Goal: Transaction & Acquisition: Purchase product/service

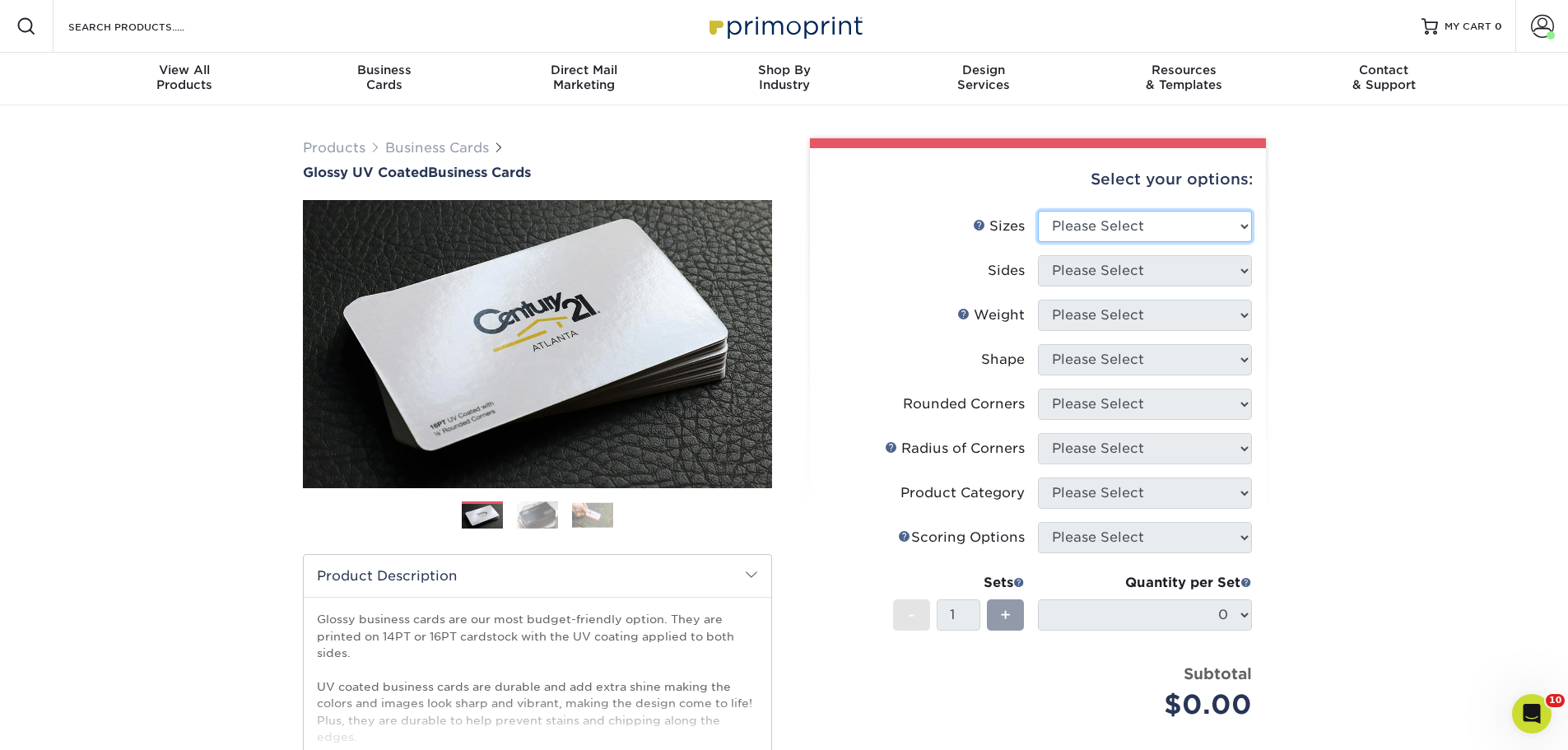
click at [1139, 226] on select "Please Select 1.5" x 3.5" - Mini 1.75" x 3.5" - Mini 2" x 2" - Square 2" x 3" -…" at bounding box center [1145, 226] width 214 height 32
click at [1453, 32] on span "MY CART" at bounding box center [1468, 27] width 47 height 14
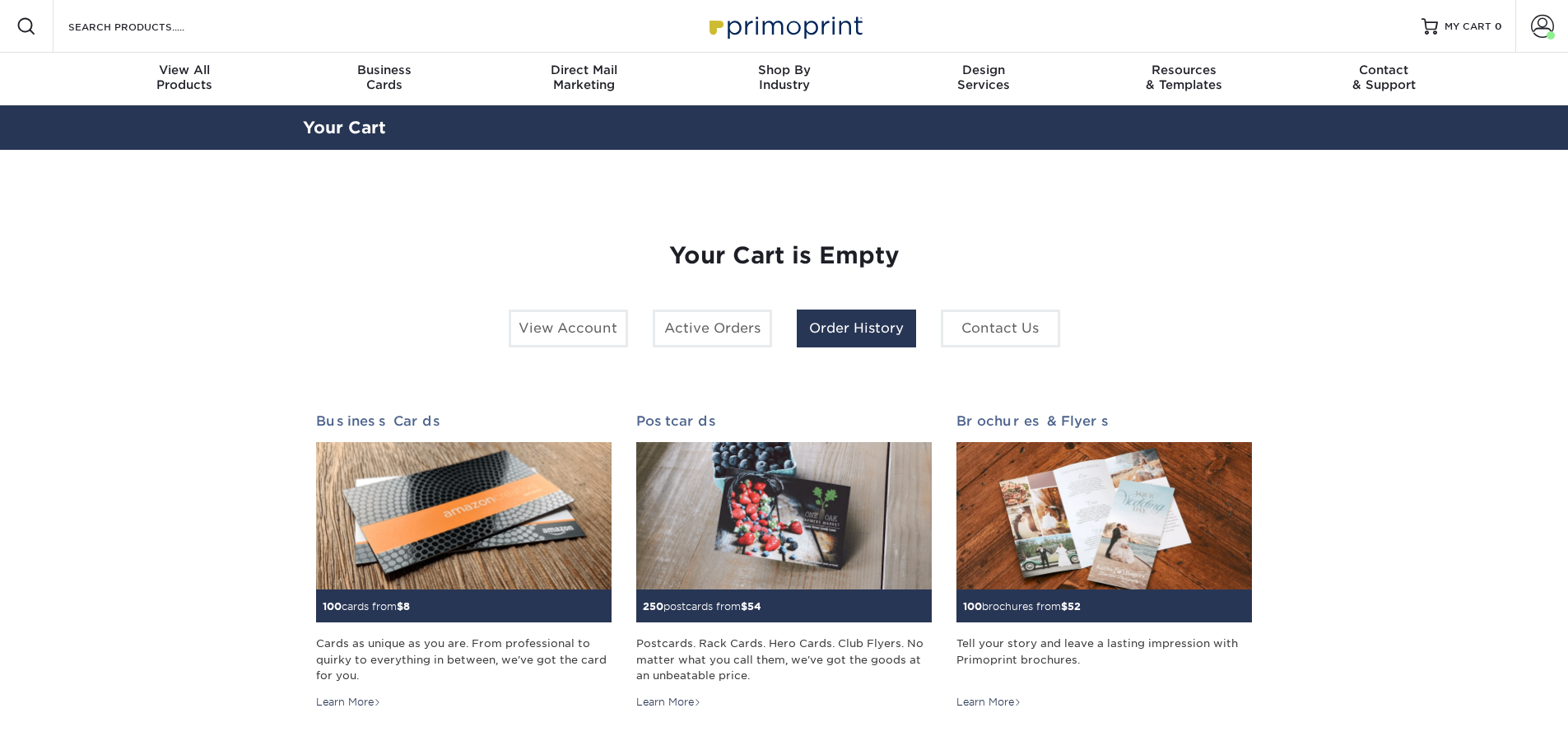
click at [879, 337] on link "Order History" at bounding box center [856, 329] width 120 height 38
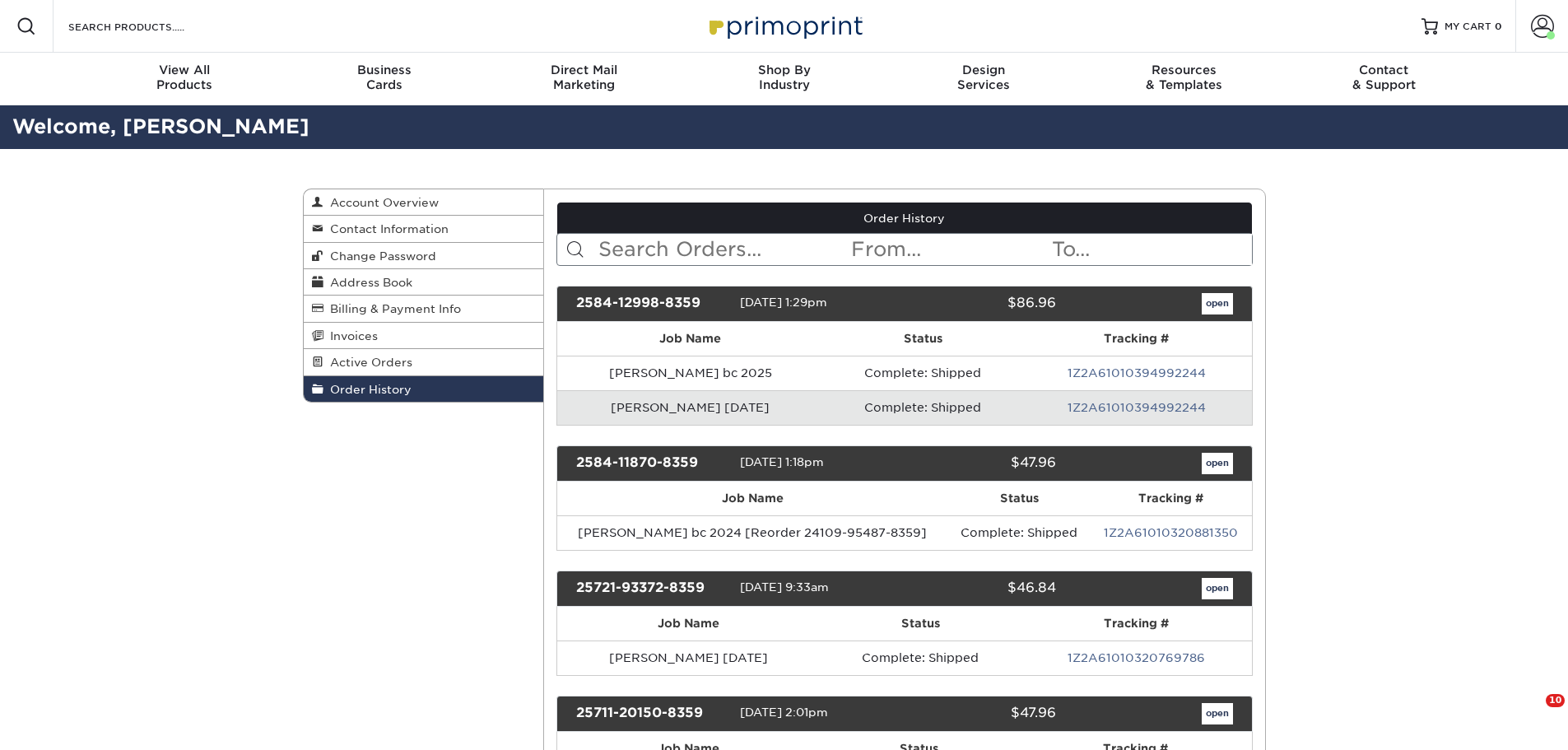
click at [775, 252] on input "text" at bounding box center [723, 249] width 252 height 32
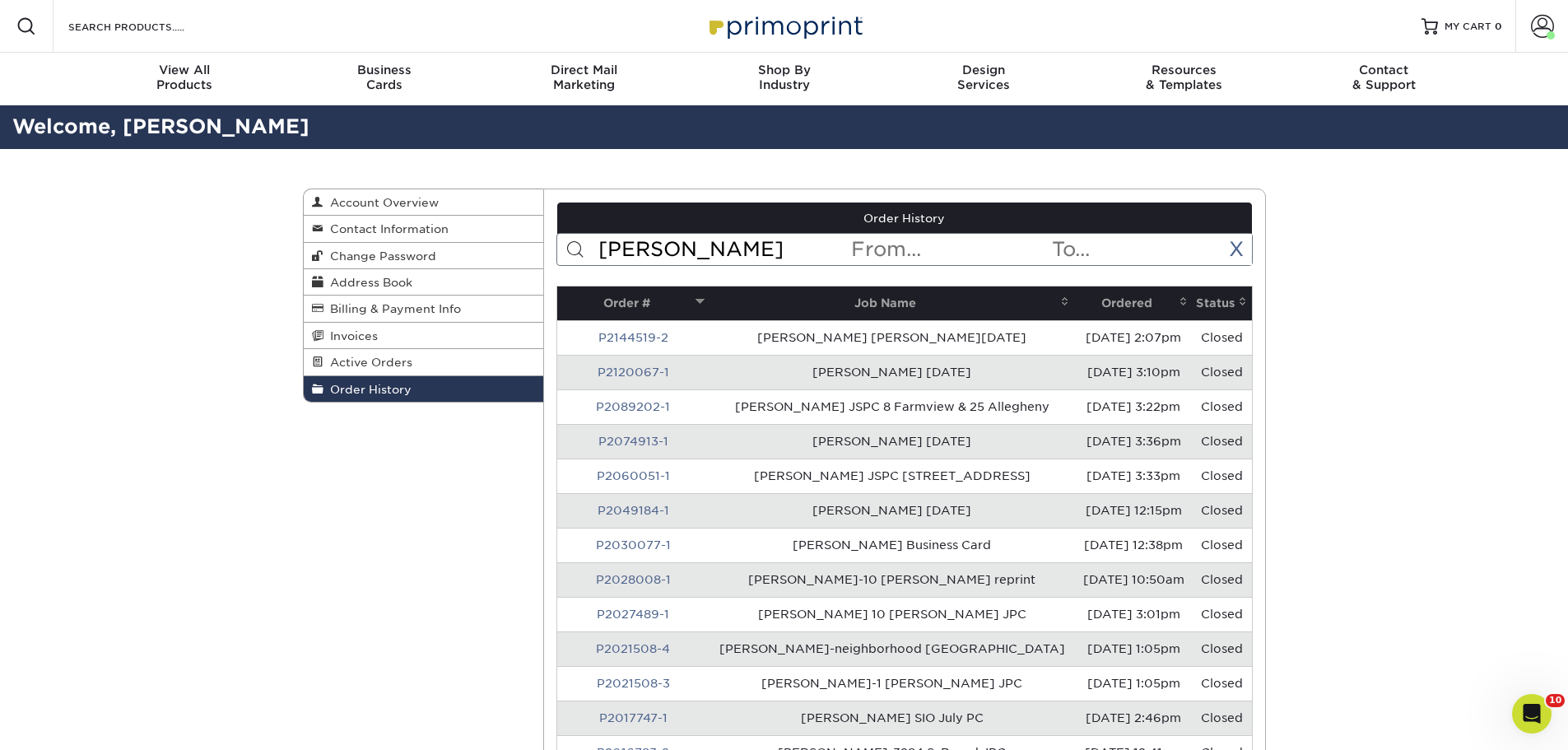
click at [1129, 300] on th "Ordered" at bounding box center [1133, 303] width 119 height 33
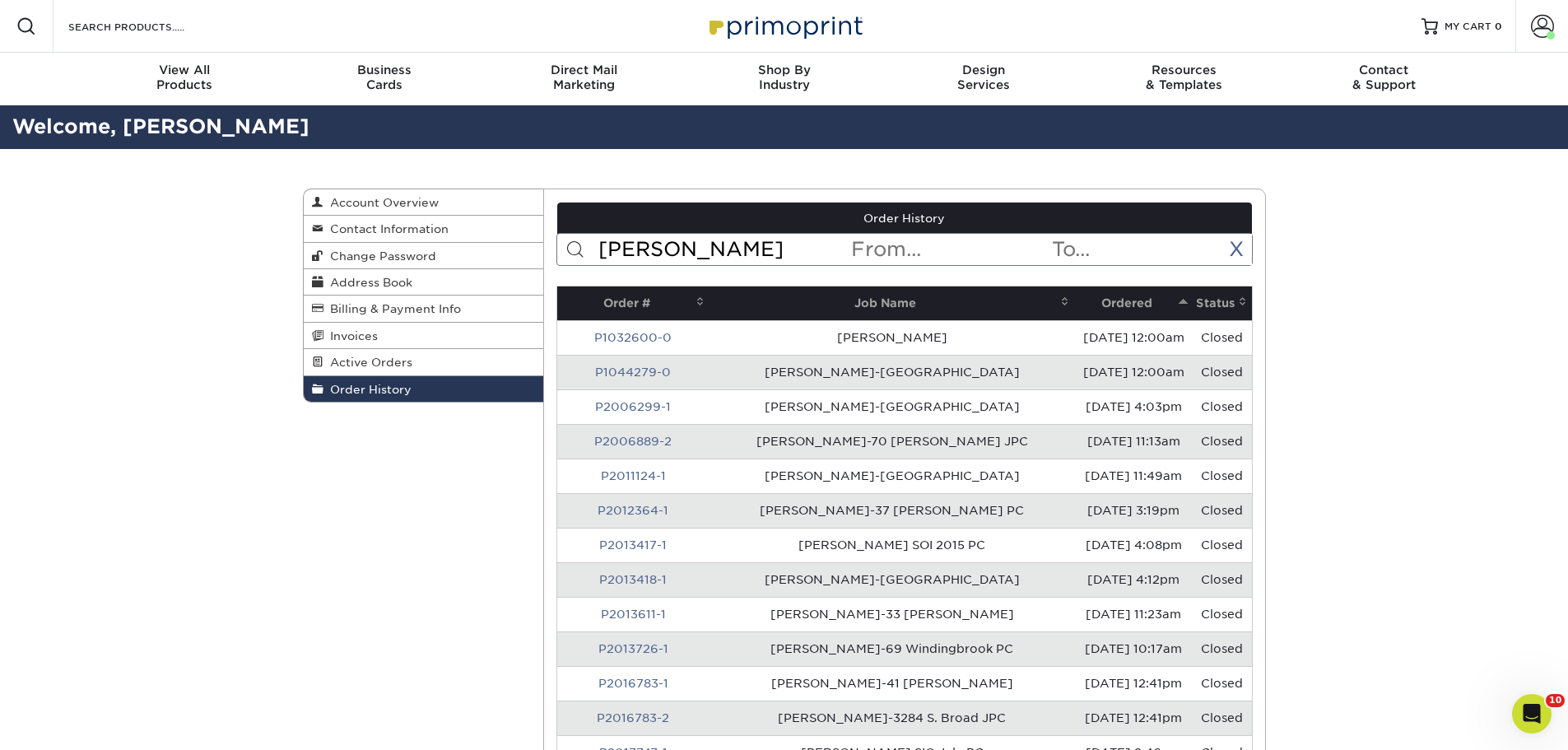
click at [1129, 305] on th "Ordered" at bounding box center [1133, 303] width 119 height 33
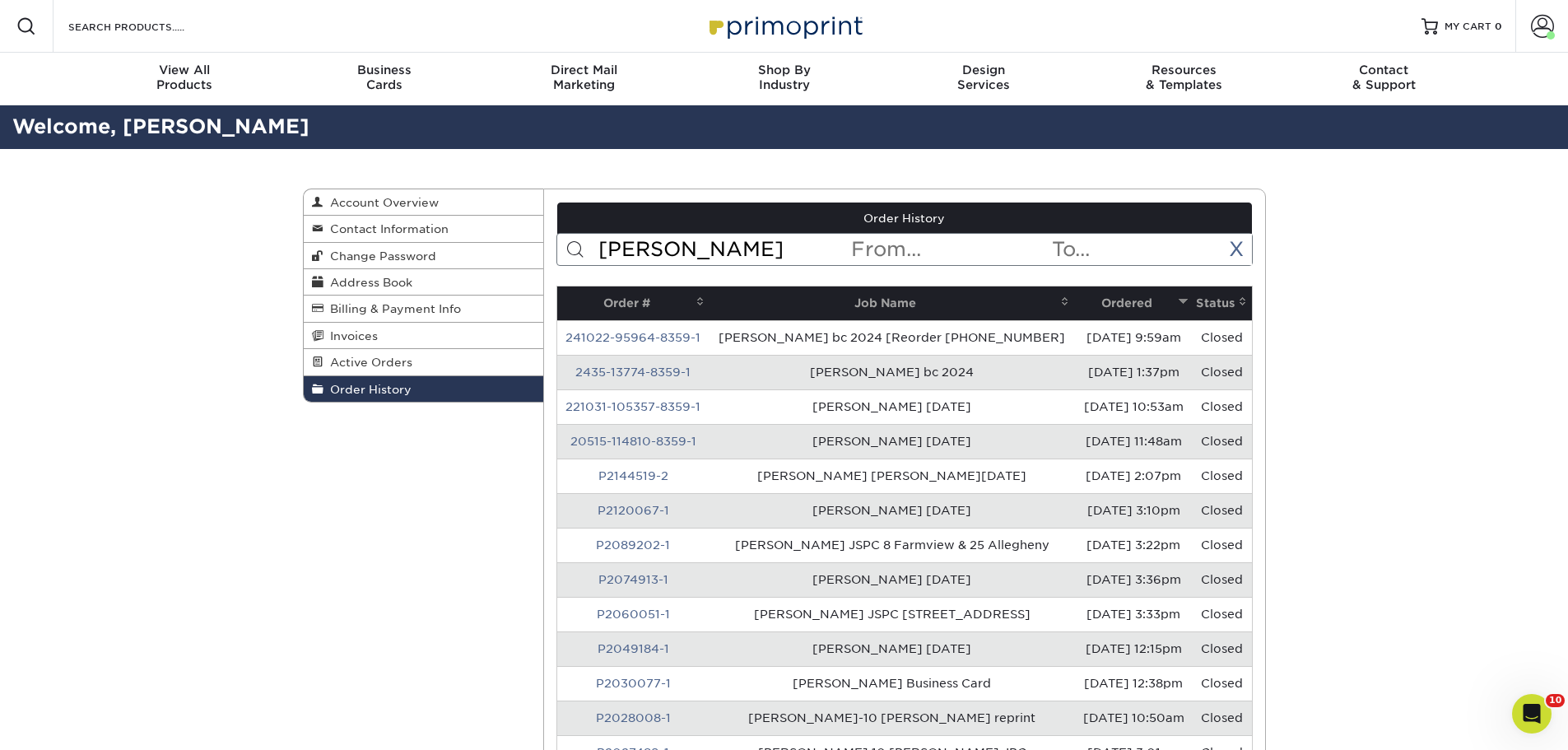
click at [728, 241] on input "[PERSON_NAME]" at bounding box center [723, 249] width 252 height 32
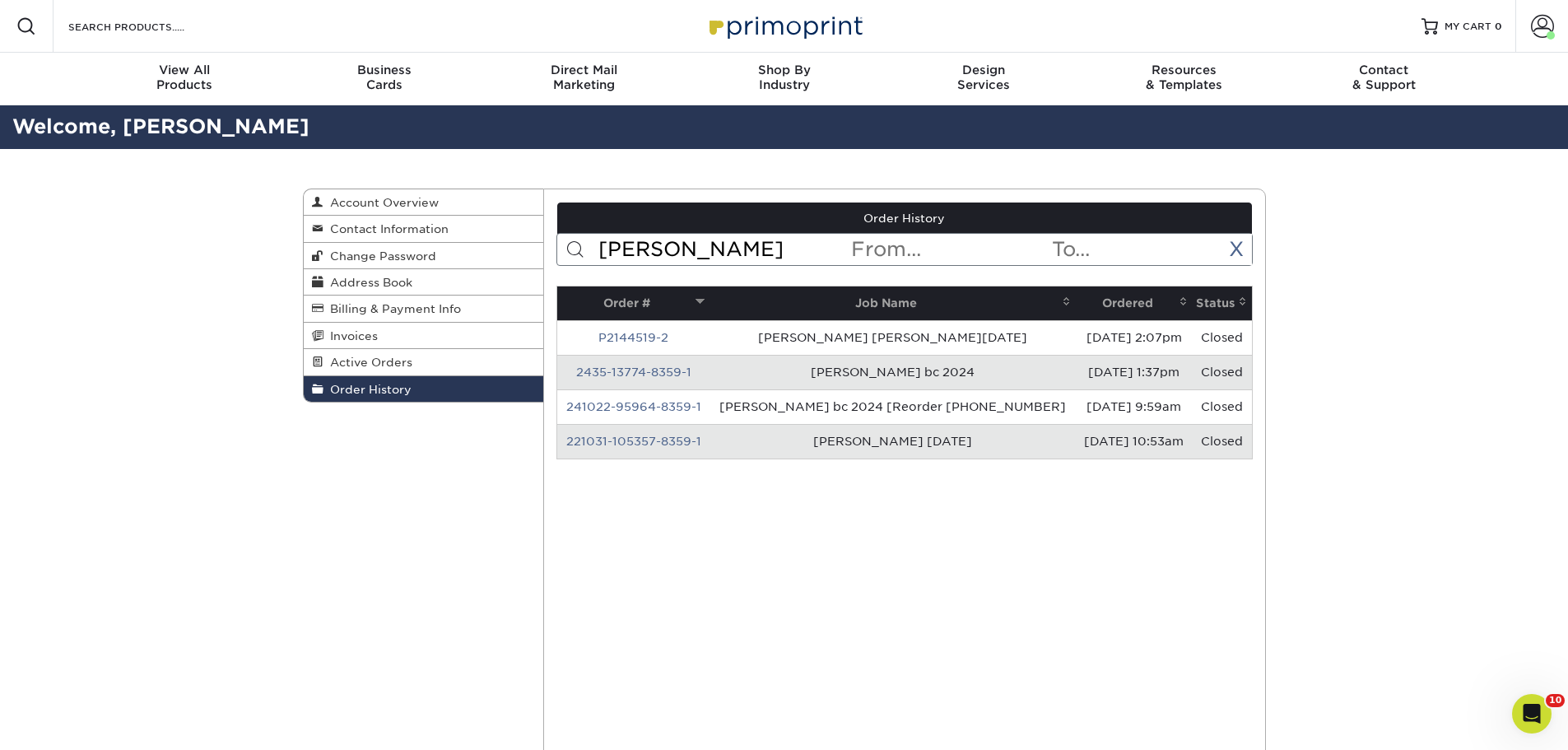
type input "[PERSON_NAME]"
click at [1118, 301] on th "Ordered" at bounding box center [1134, 303] width 117 height 33
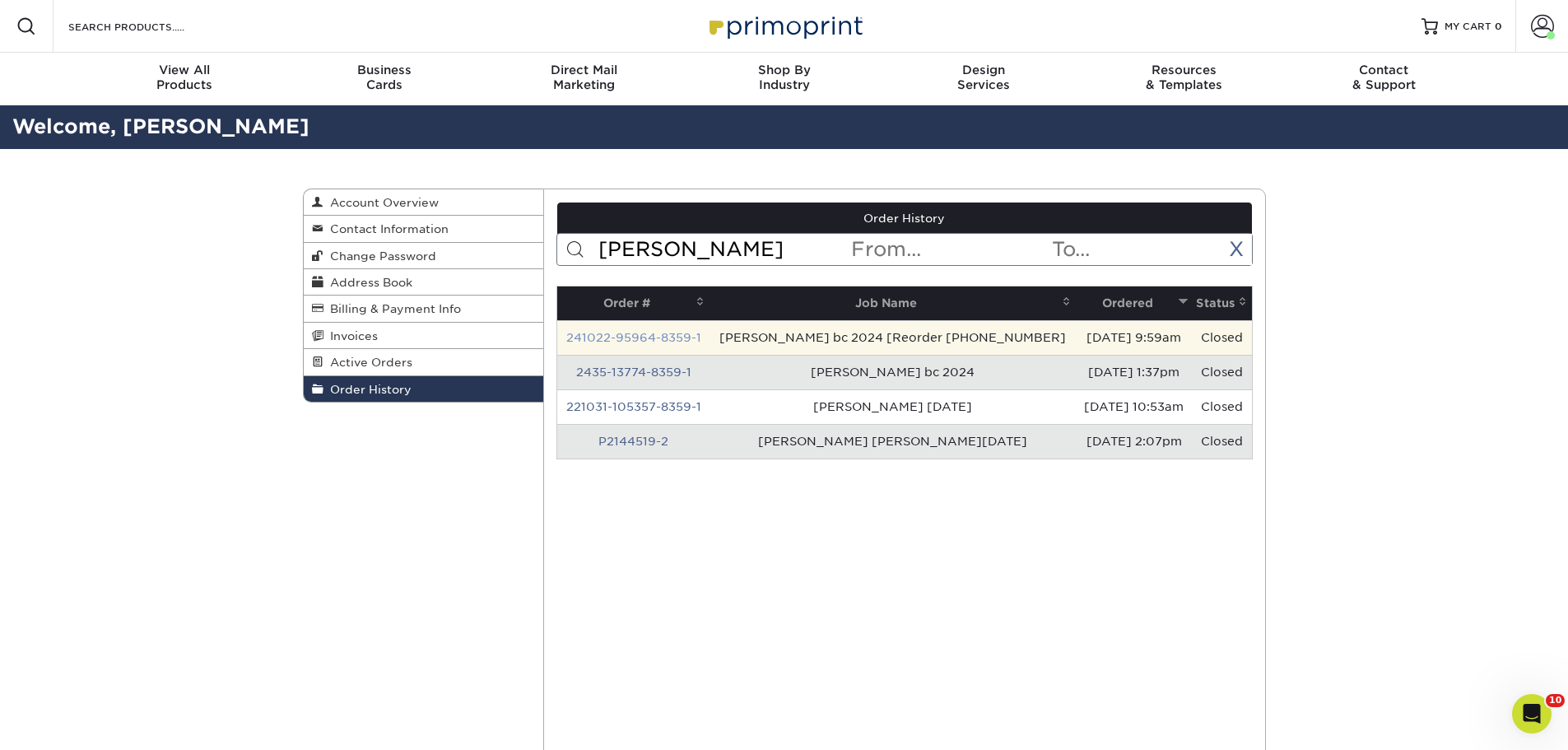
click at [642, 340] on link "241022-95964-8359-1" at bounding box center [633, 338] width 135 height 13
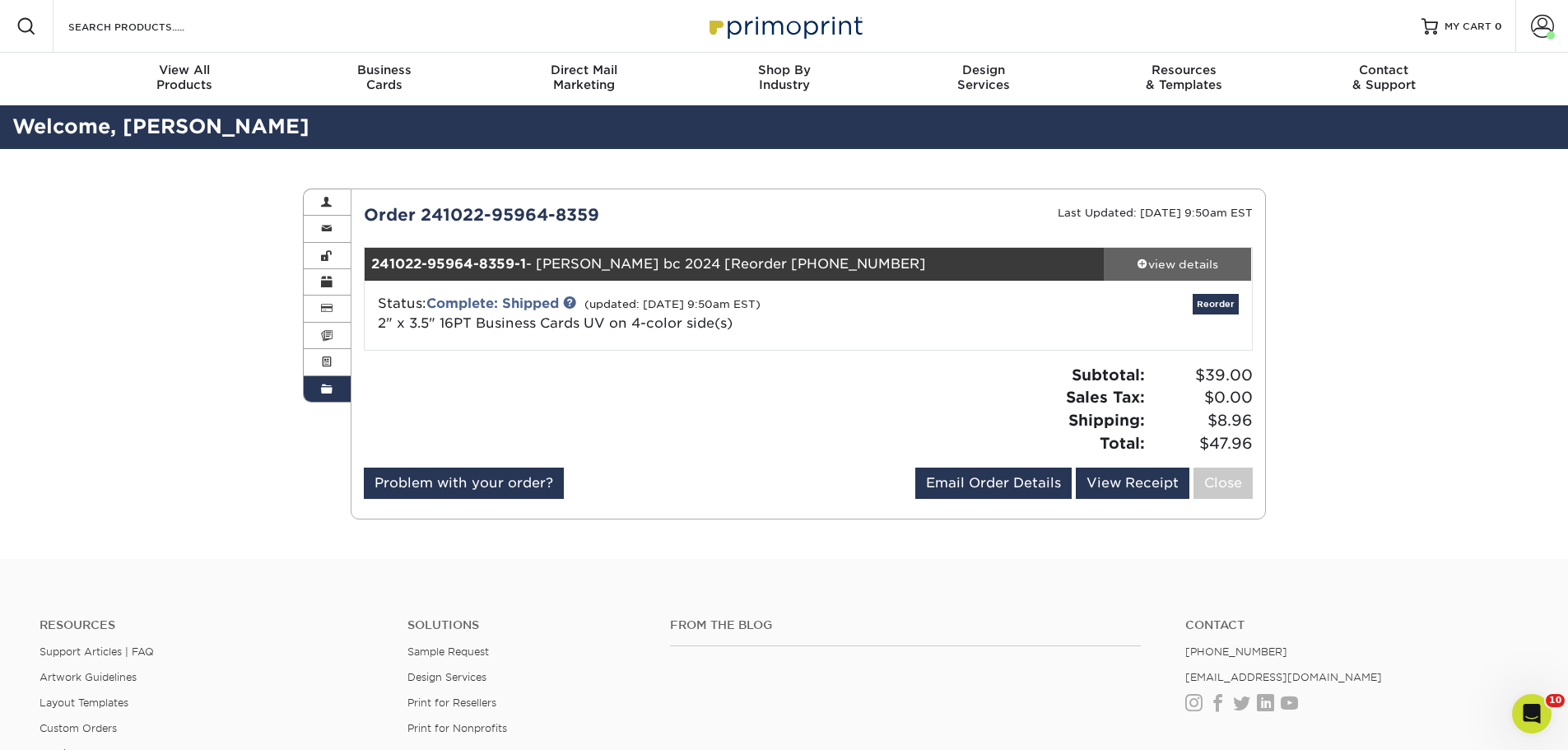
click at [1181, 269] on div "view details" at bounding box center [1177, 264] width 148 height 16
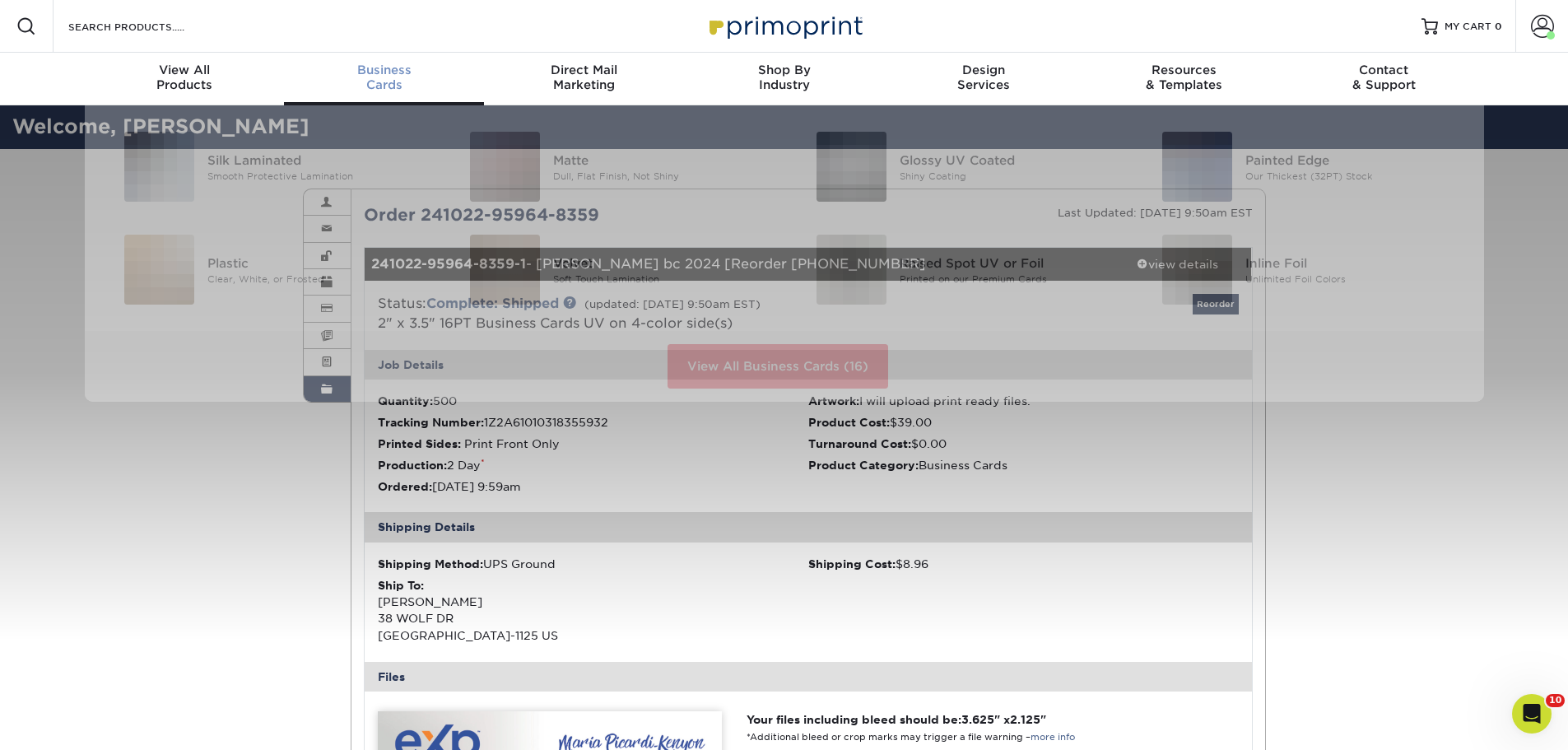
click at [381, 78] on div "Business Cards" at bounding box center [383, 77] width 200 height 30
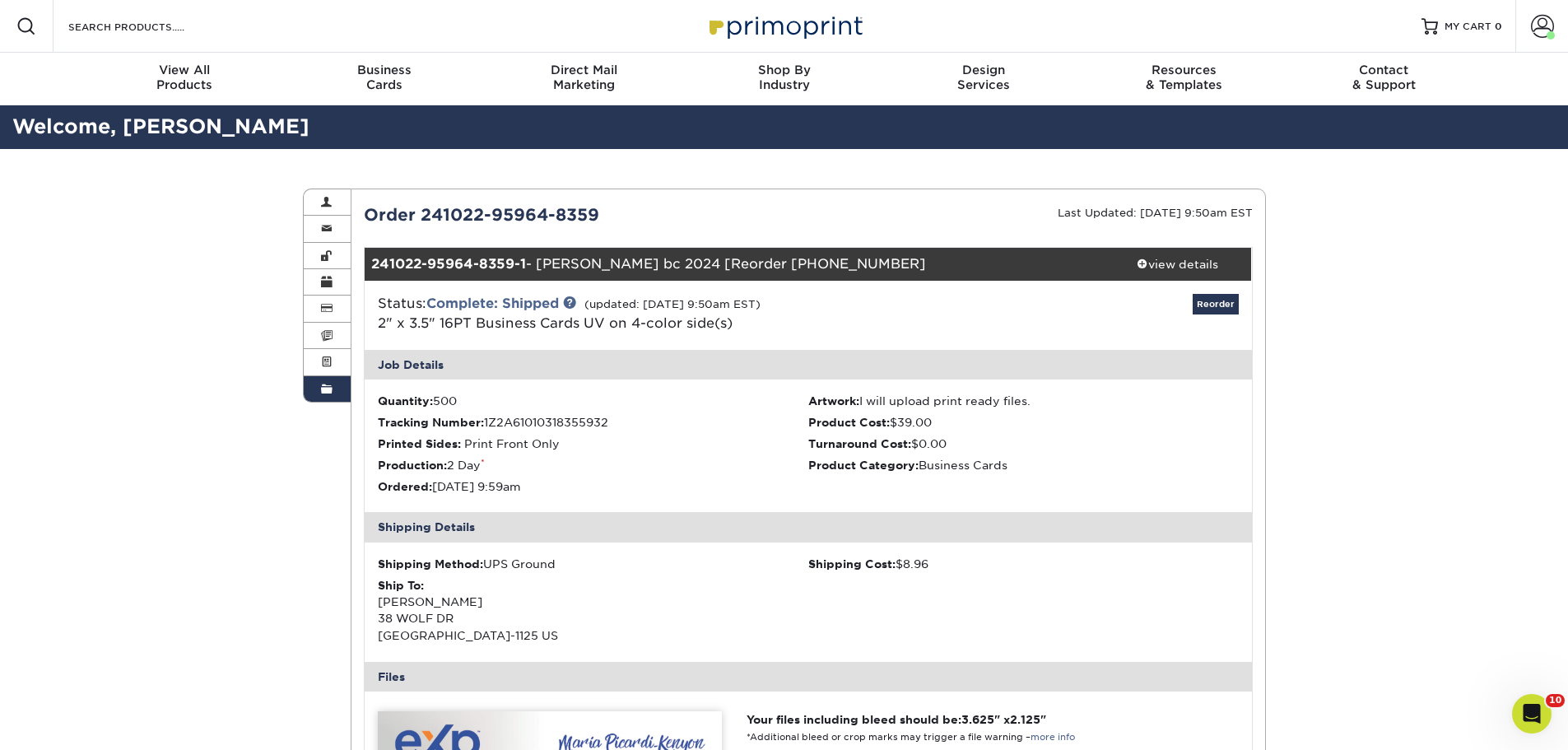
click at [740, 574] on div "Shipping Method: UPS Ground Shipping Cost: $8.96 Ship To: [PERSON_NAME] [STREET…" at bounding box center [808, 602] width 887 height 120
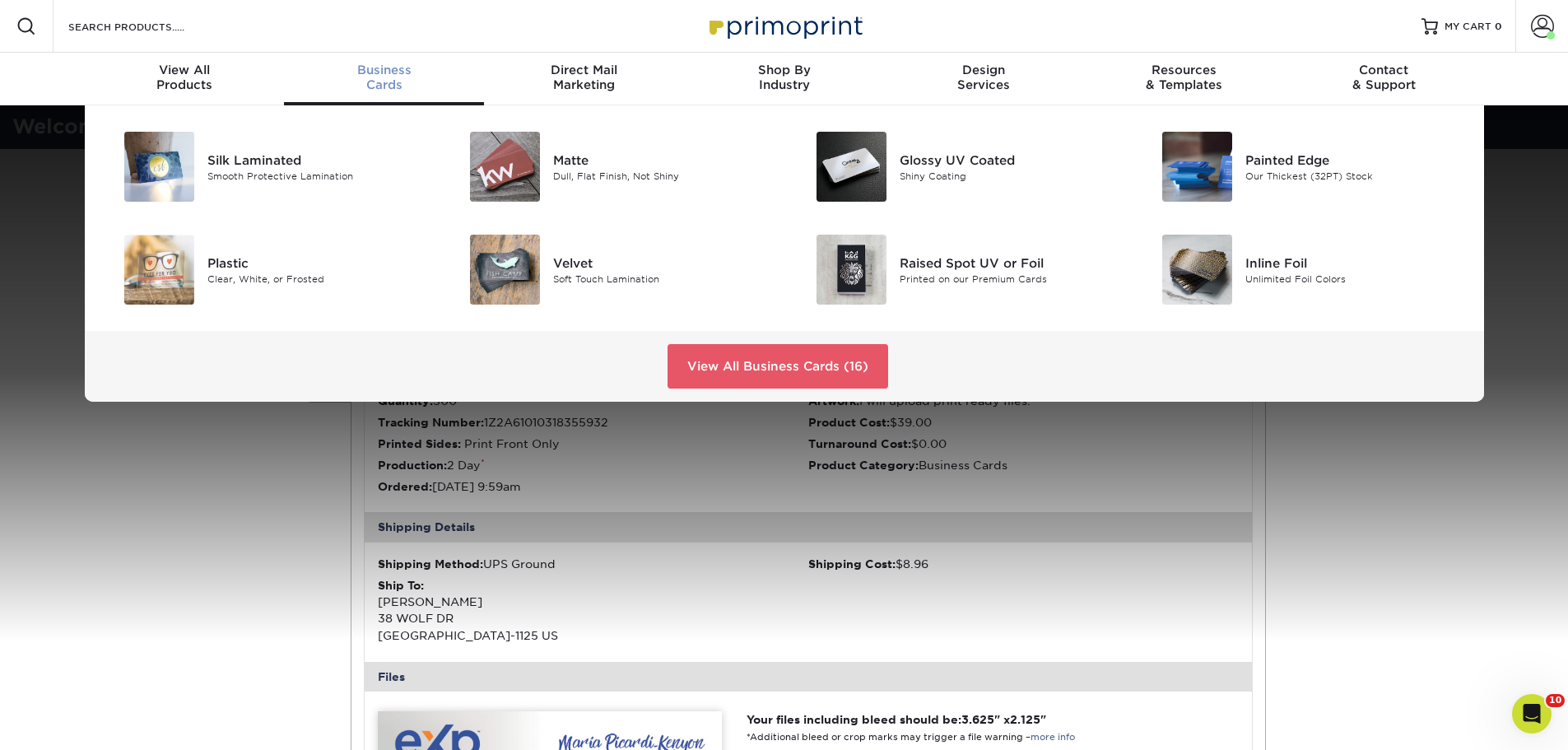
click at [400, 79] on div "Business Cards" at bounding box center [383, 77] width 200 height 30
click at [909, 152] on div "Glossy UV Coated" at bounding box center [1009, 160] width 218 height 18
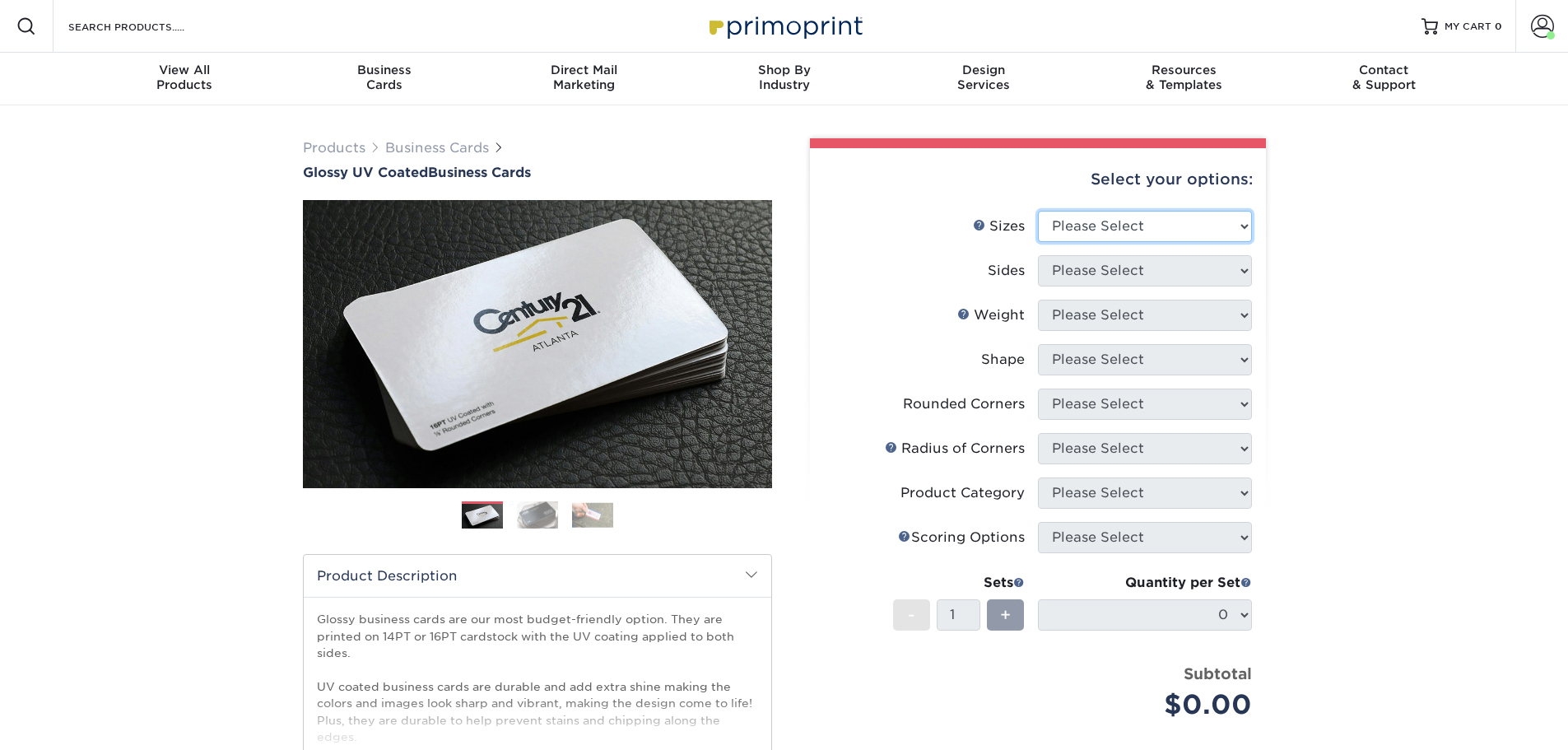
click at [1098, 229] on select "Please Select 1.5" x 3.5" - Mini 1.75" x 3.5" - Mini 2" x 2" - Square 2" x 3" -…" at bounding box center [1145, 226] width 214 height 32
select select "2.00x3.50"
click at [1038, 210] on select "Please Select 1.5" x 3.5" - Mini 1.75" x 3.5" - Mini 2" x 2" - Square 2" x 3" -…" at bounding box center [1145, 226] width 214 height 32
click at [1087, 270] on select "Please Select Print Both Sides Print Front Only" at bounding box center [1145, 271] width 214 height 32
select select "32d3c223-f82c-492b-b915-ba065a00862f"
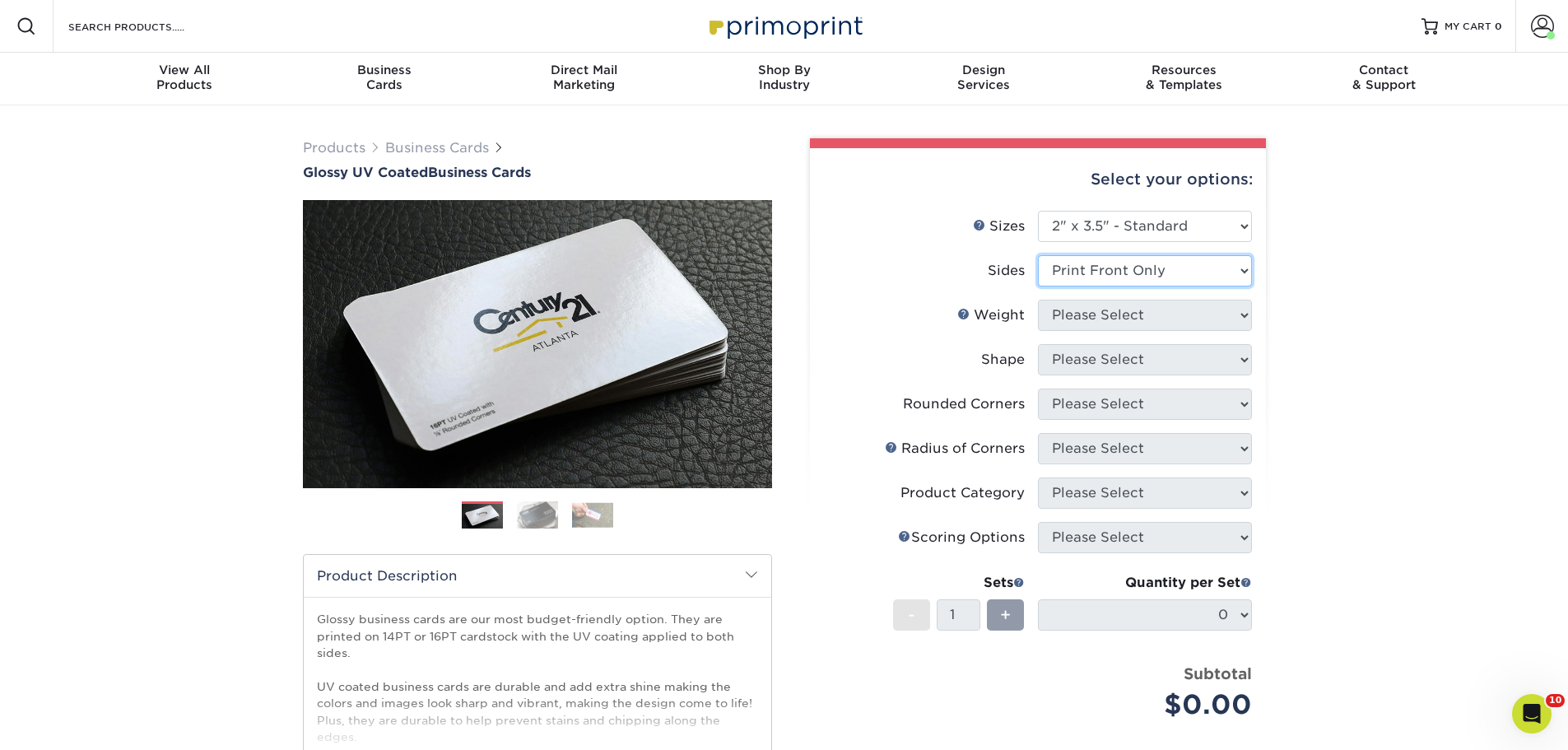
click at [1038, 255] on select "Please Select Print Both Sides Print Front Only" at bounding box center [1145, 271] width 214 height 32
click at [1092, 320] on select "Please Select 16PT 14PT" at bounding box center [1145, 315] width 214 height 32
select select "16PT"
click at [1038, 299] on select "Please Select 16PT 14PT" at bounding box center [1145, 315] width 214 height 32
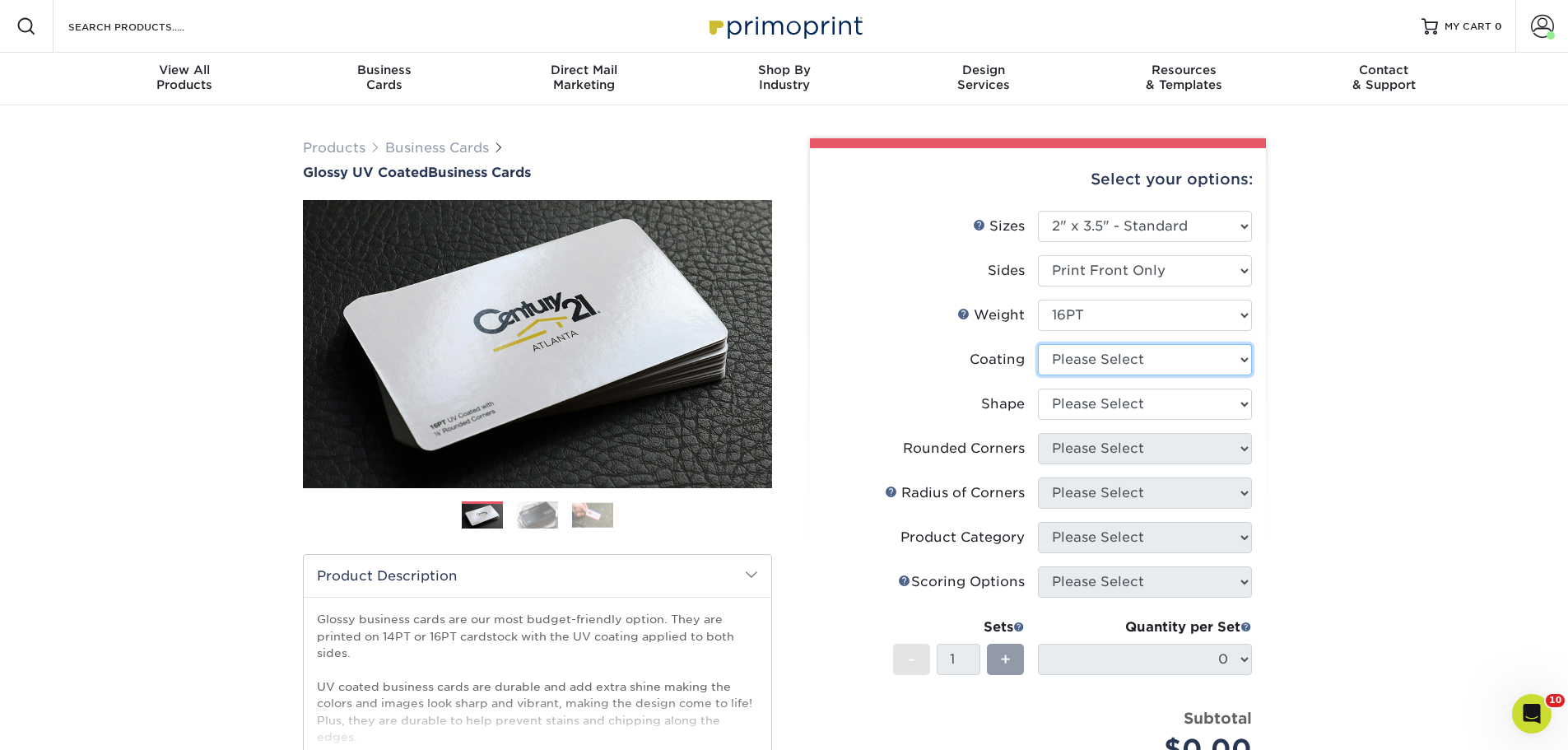
click at [1104, 365] on select at bounding box center [1145, 360] width 214 height 32
select select "ae367451-b2b8-45df-a344-0f05b6a12993"
click at [1038, 344] on select at bounding box center [1145, 360] width 214 height 32
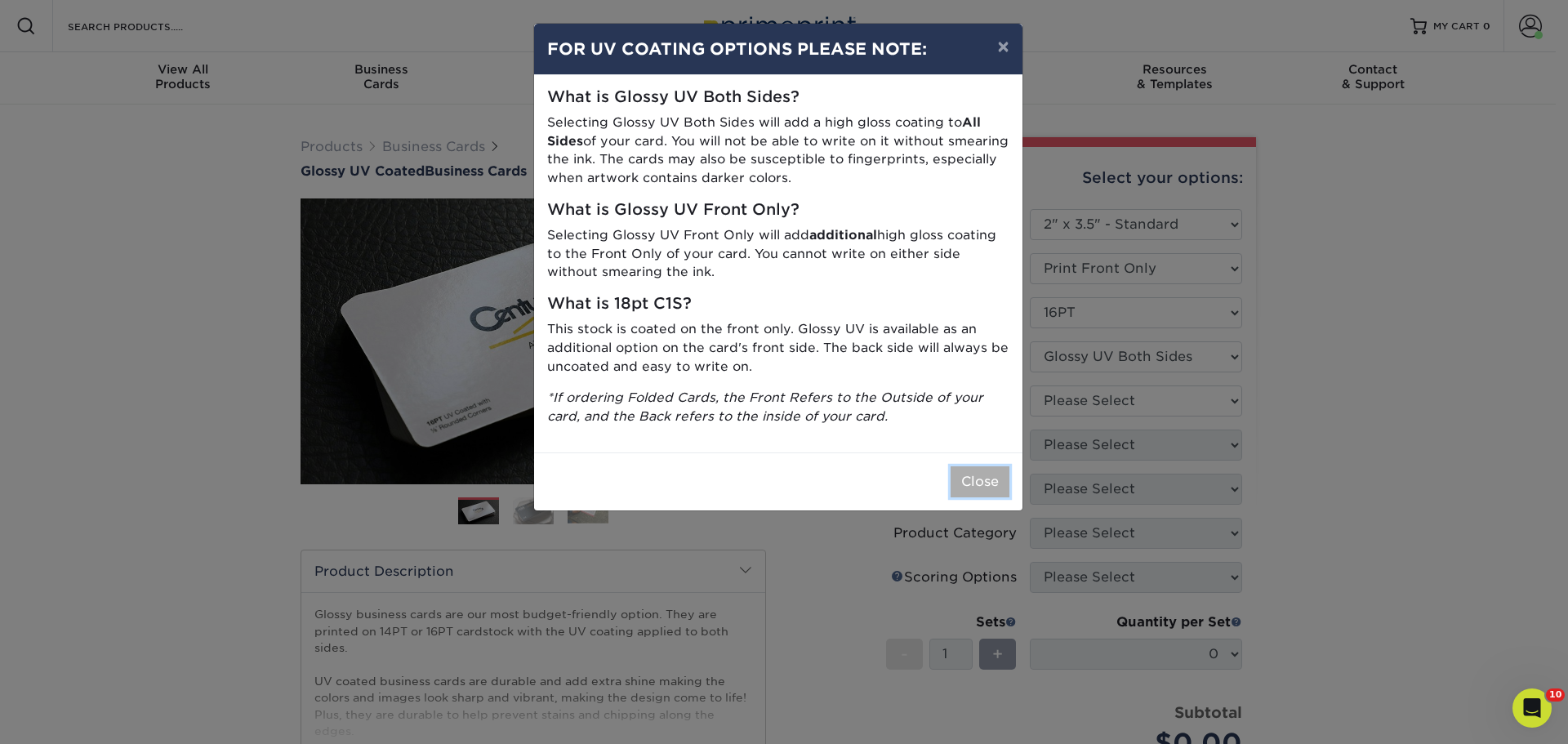
click at [983, 482] on button "Close" at bounding box center [980, 482] width 59 height 31
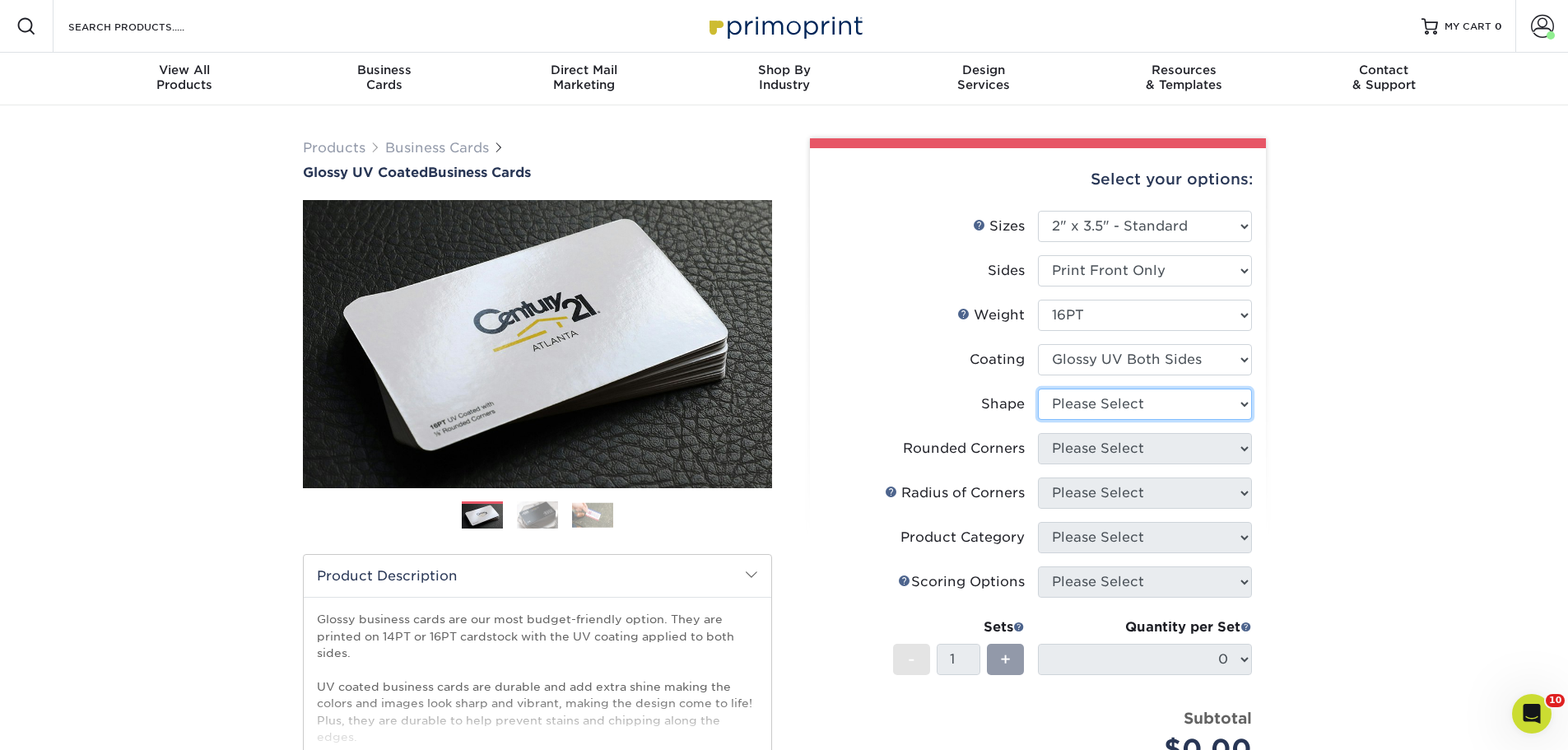
click at [1102, 398] on select "Please Select Standard" at bounding box center [1145, 404] width 214 height 32
select select "standard"
click at [1038, 388] on select "Please Select Standard" at bounding box center [1145, 404] width 214 height 32
click at [1112, 445] on select "Please Select Yes - Round 2 Corners Yes - Round 4 Corners No" at bounding box center [1145, 449] width 214 height 32
select select "0"
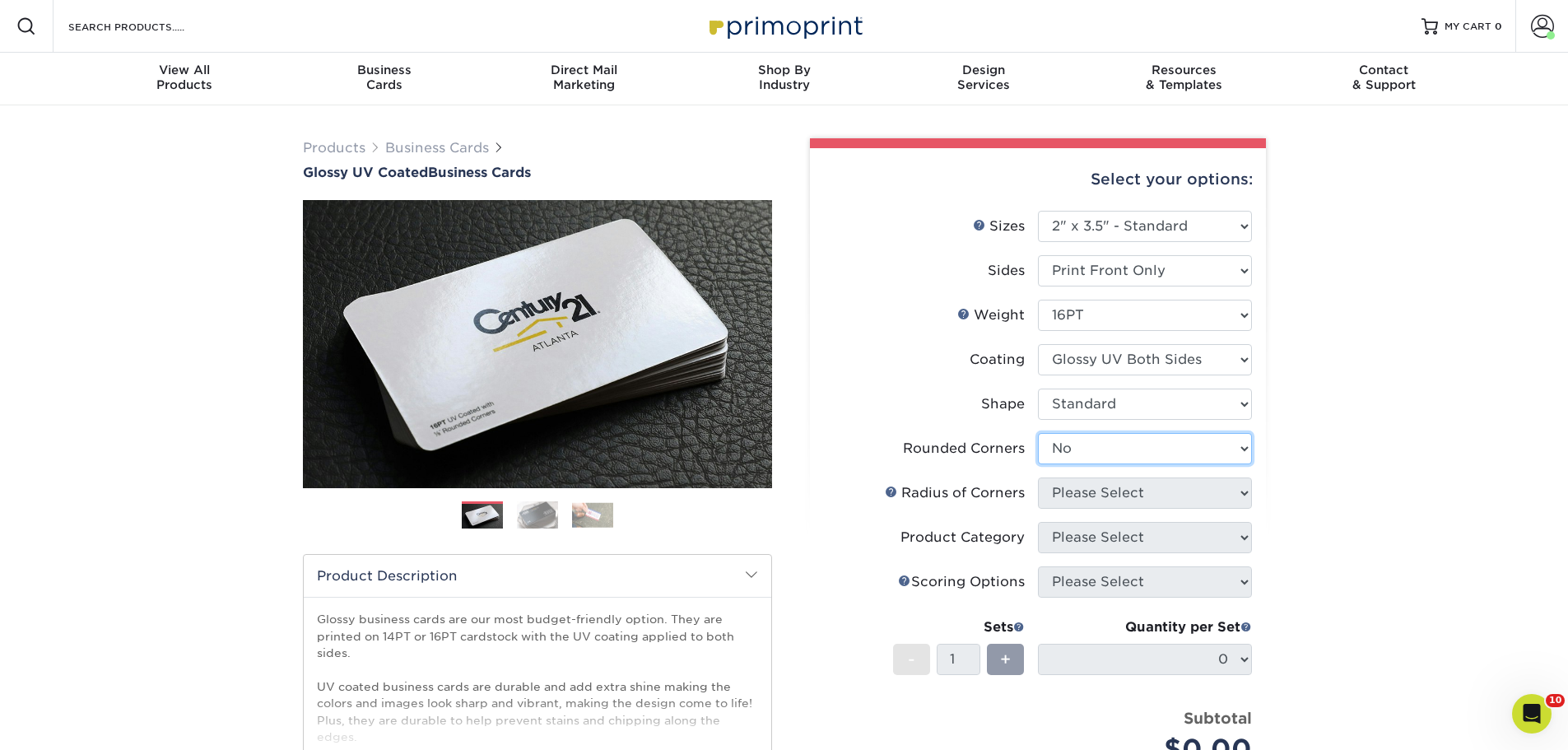
click at [1038, 433] on select "Please Select Yes - Round 2 Corners Yes - Round 4 Corners No" at bounding box center [1145, 449] width 214 height 32
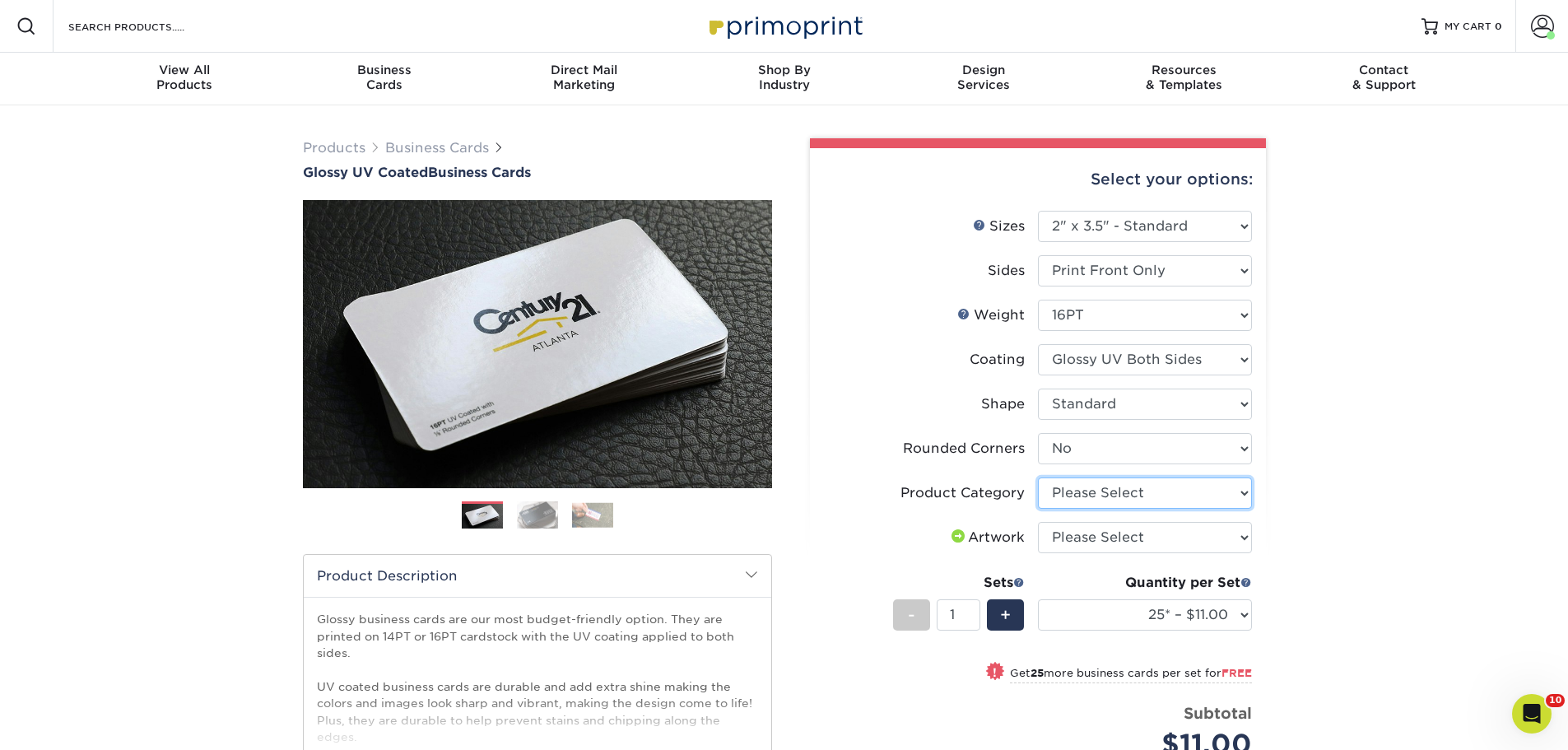
click at [1106, 495] on select "Please Select Business Cards" at bounding box center [1145, 493] width 214 height 32
select select "3b5148f1-0588-4f88-a218-97bcfdce65c1"
click at [1038, 477] on select "Please Select Business Cards" at bounding box center [1145, 493] width 214 height 32
click at [1100, 527] on select "Please Select I will upload files I need a design - $100" at bounding box center [1145, 538] width 214 height 32
select select "upload"
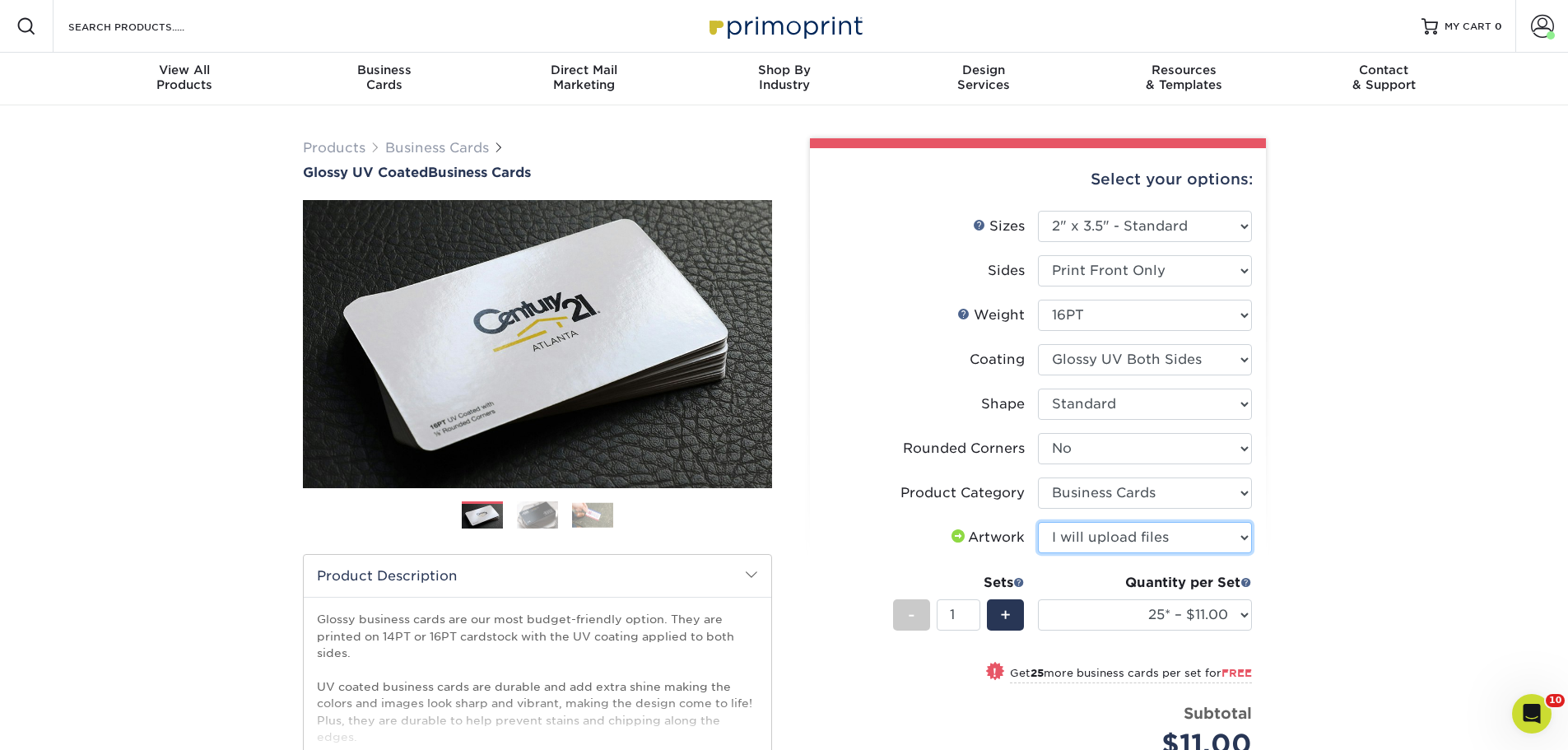
click at [1038, 522] on select "Please Select I will upload files I need a design - $100" at bounding box center [1145, 538] width 214 height 32
click at [1150, 616] on select "25* – $11.00 50* – $11.00 100* – $11.00 250* – $20.00 500 – $39.00 1000 – $49.0…" at bounding box center [1145, 615] width 214 height 32
select select "500 – $39.00"
click at [1038, 600] on select "25* – $11.00 50* – $11.00 100* – $11.00 250* – $20.00 500 – $39.00 1000 – $49.0…" at bounding box center [1145, 615] width 214 height 32
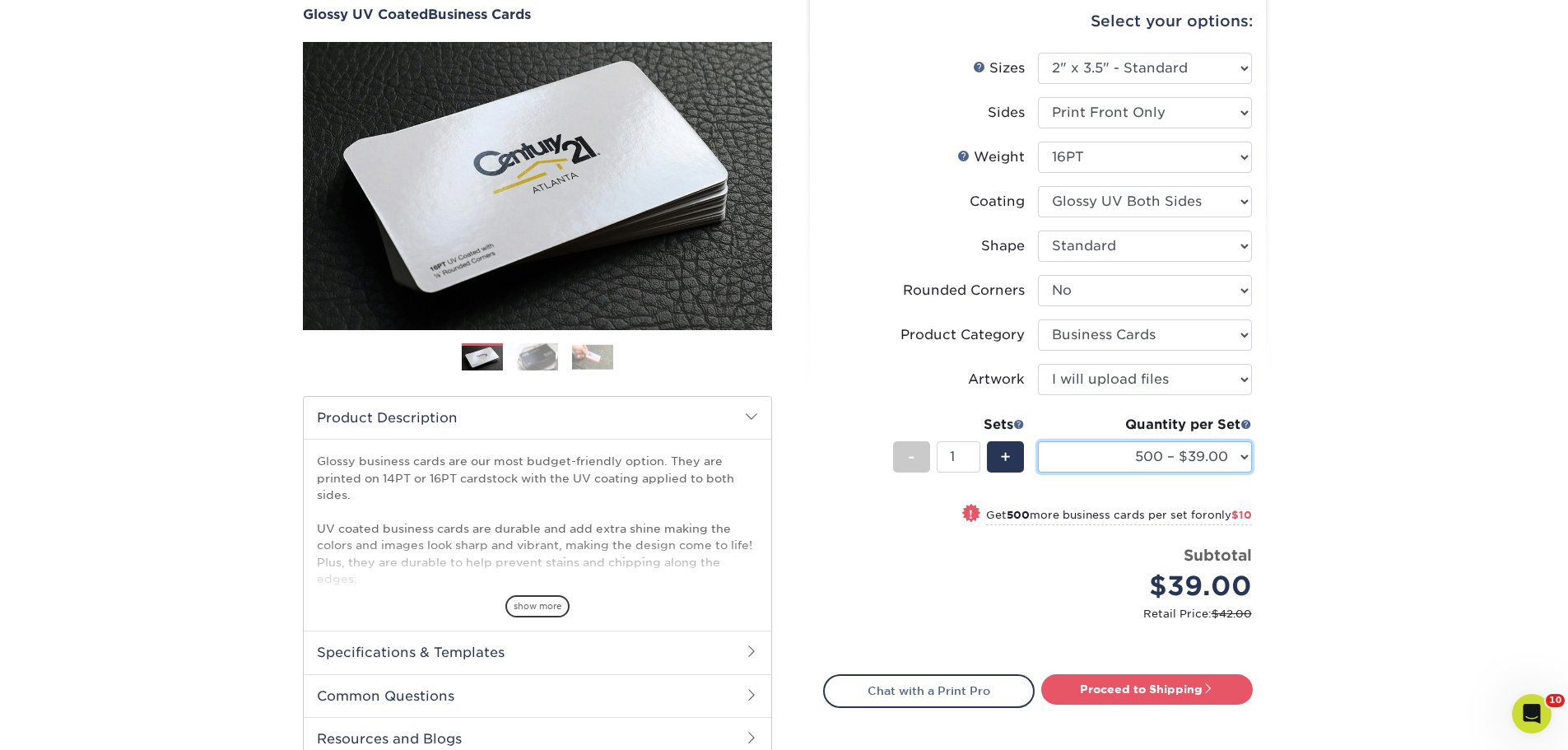
scroll to position [165, 0]
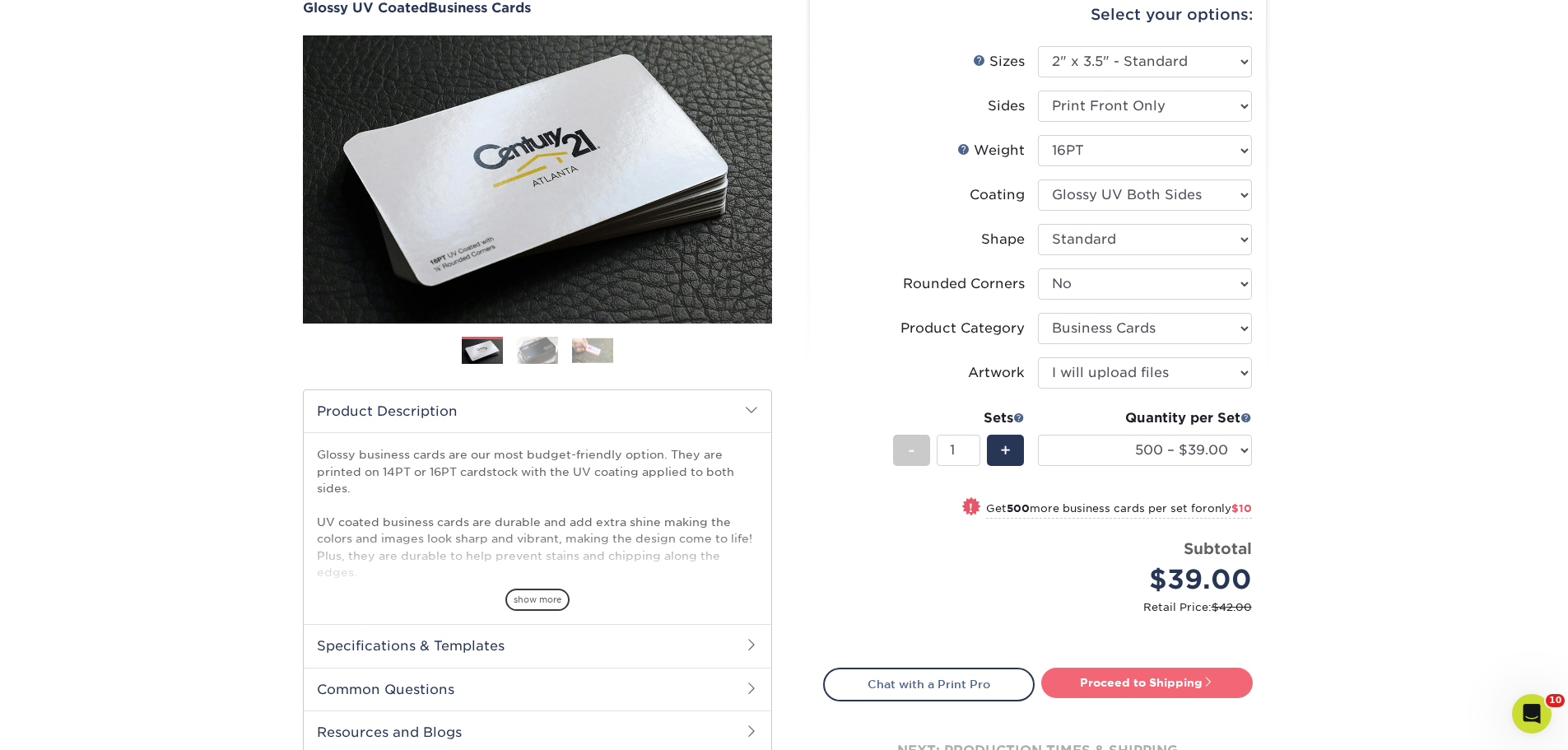
click at [1139, 684] on link "Proceed to Shipping" at bounding box center [1146, 682] width 211 height 30
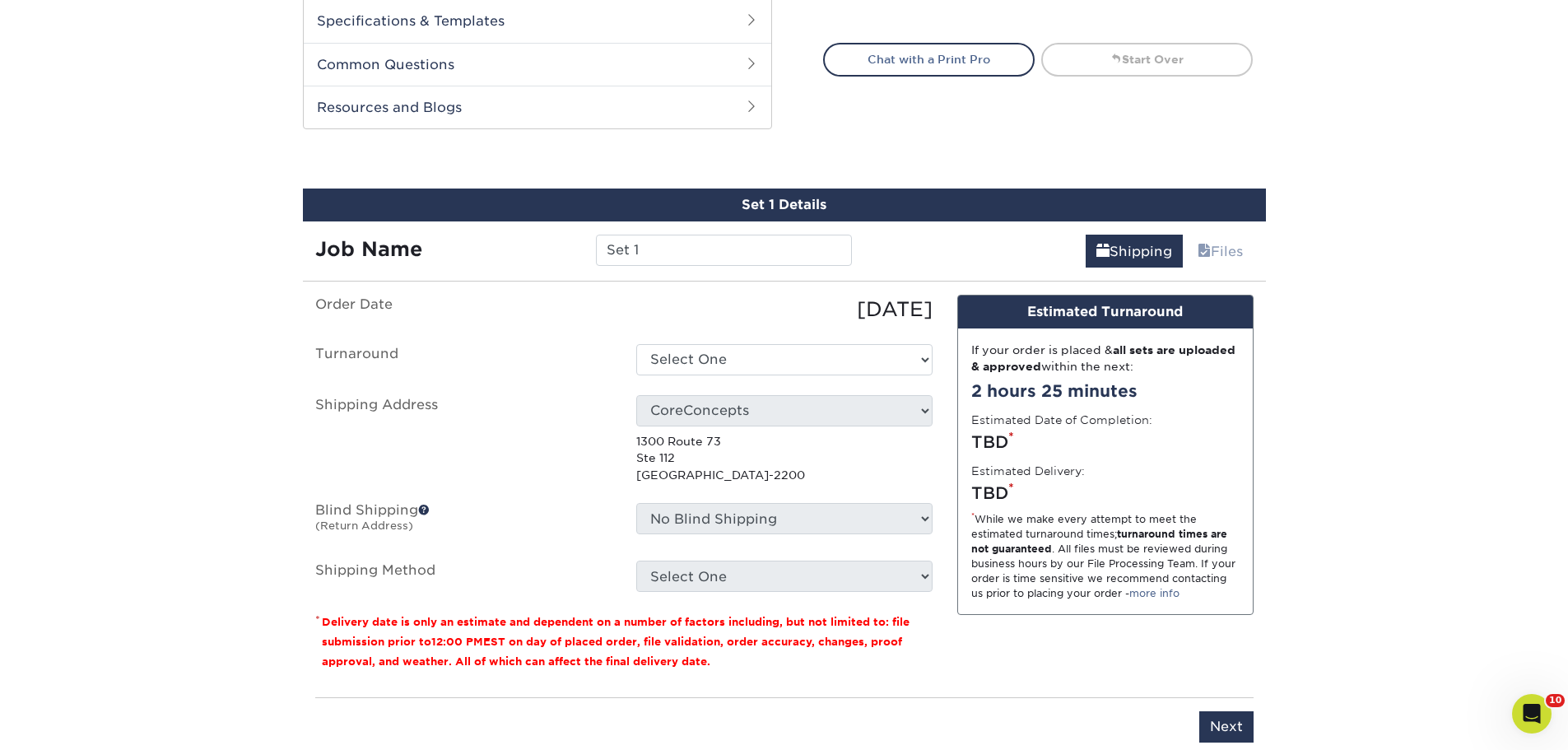
scroll to position [877, 0]
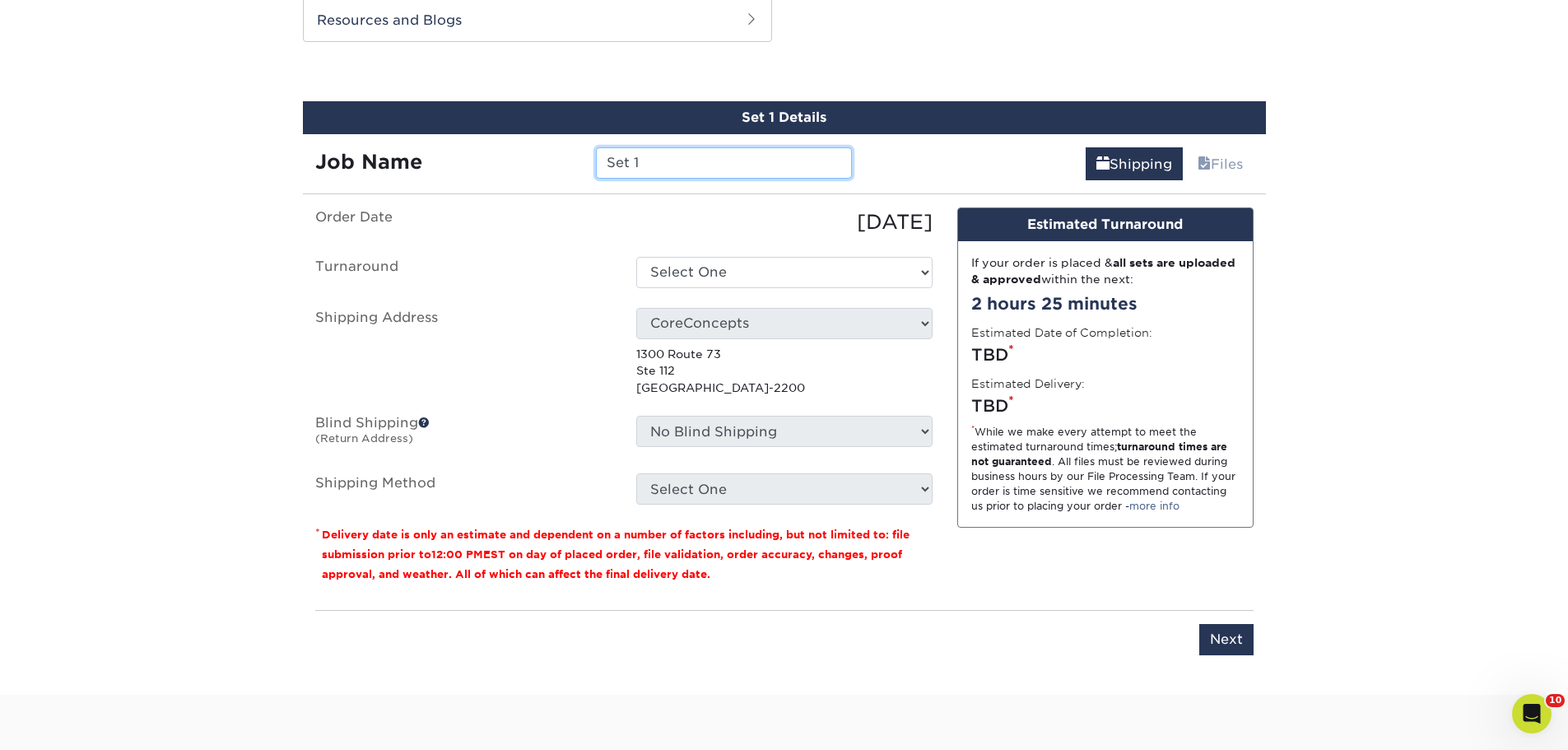
drag, startPoint x: 666, startPoint y: 157, endPoint x: 558, endPoint y: 160, distance: 108.0
click at [558, 160] on div "Job Name Set 1" at bounding box center [584, 163] width 562 height 32
type input "Maria bc 2025"
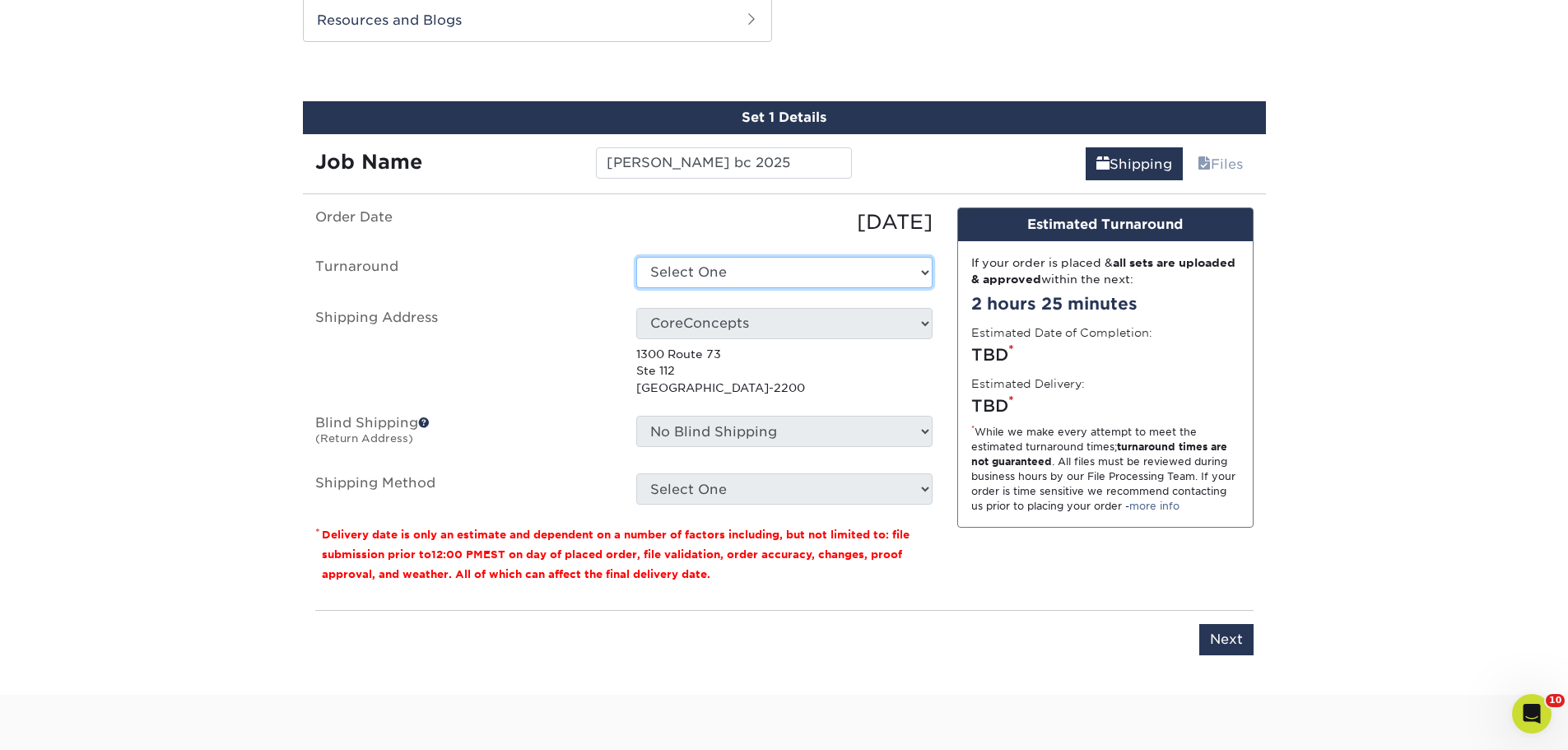
click at [718, 263] on select "Select One 2-4 Business Days 2 Day Next Business Day" at bounding box center [784, 273] width 296 height 32
select select "0ca821ee-df27-4e8f-adbc-90793216414a"
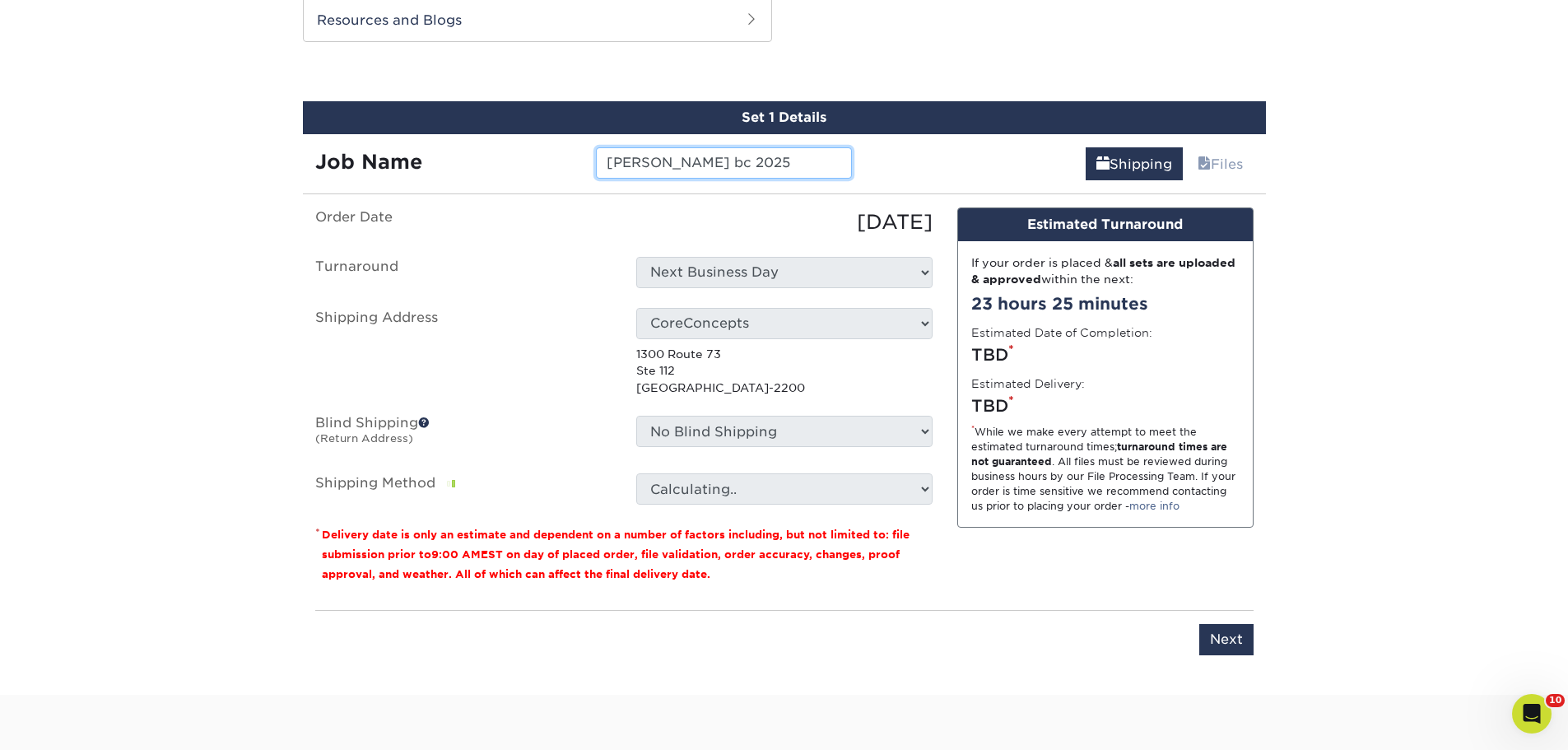
click at [643, 162] on input "Maria bc 2025" at bounding box center [724, 163] width 256 height 32
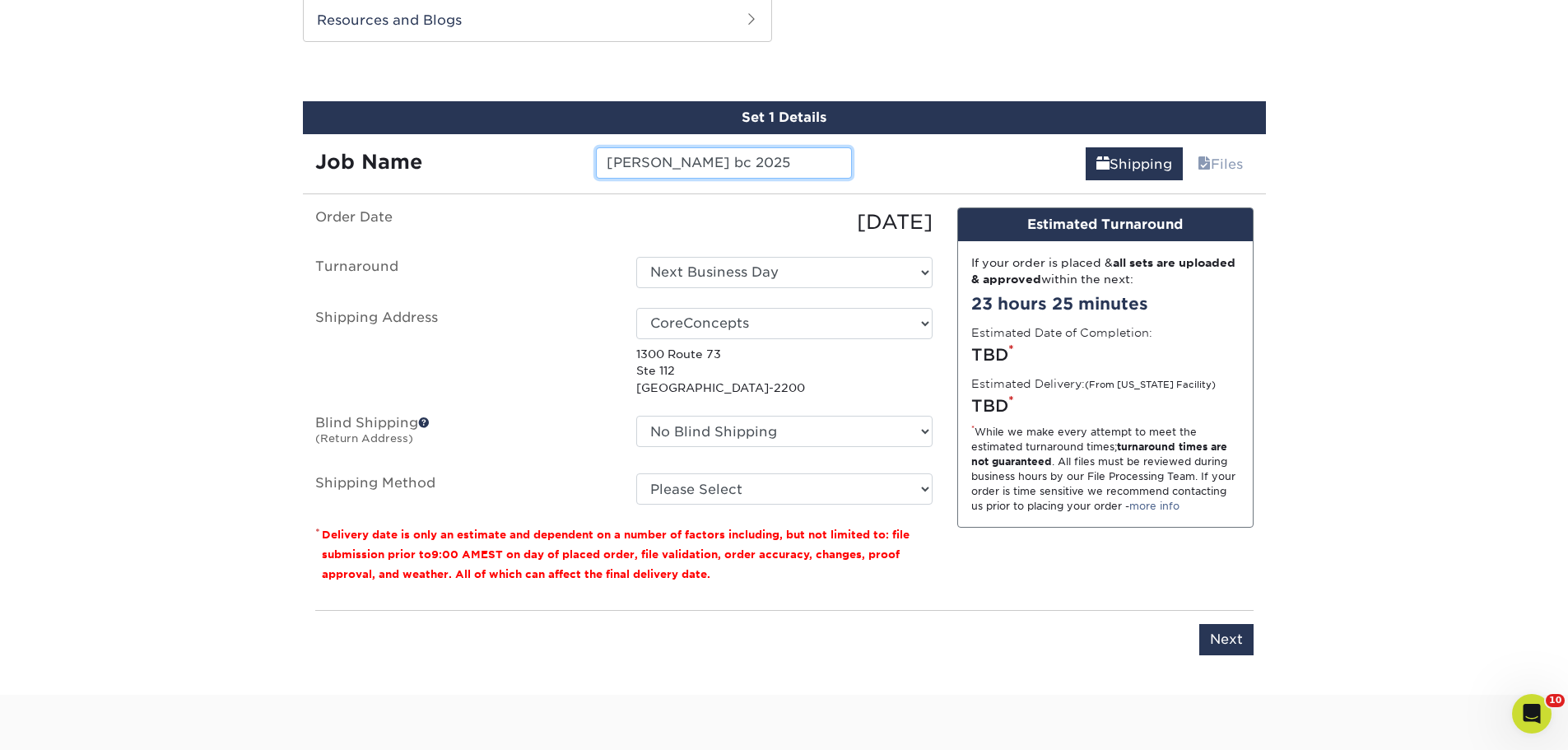
type input "Maria picardi bc 2025"
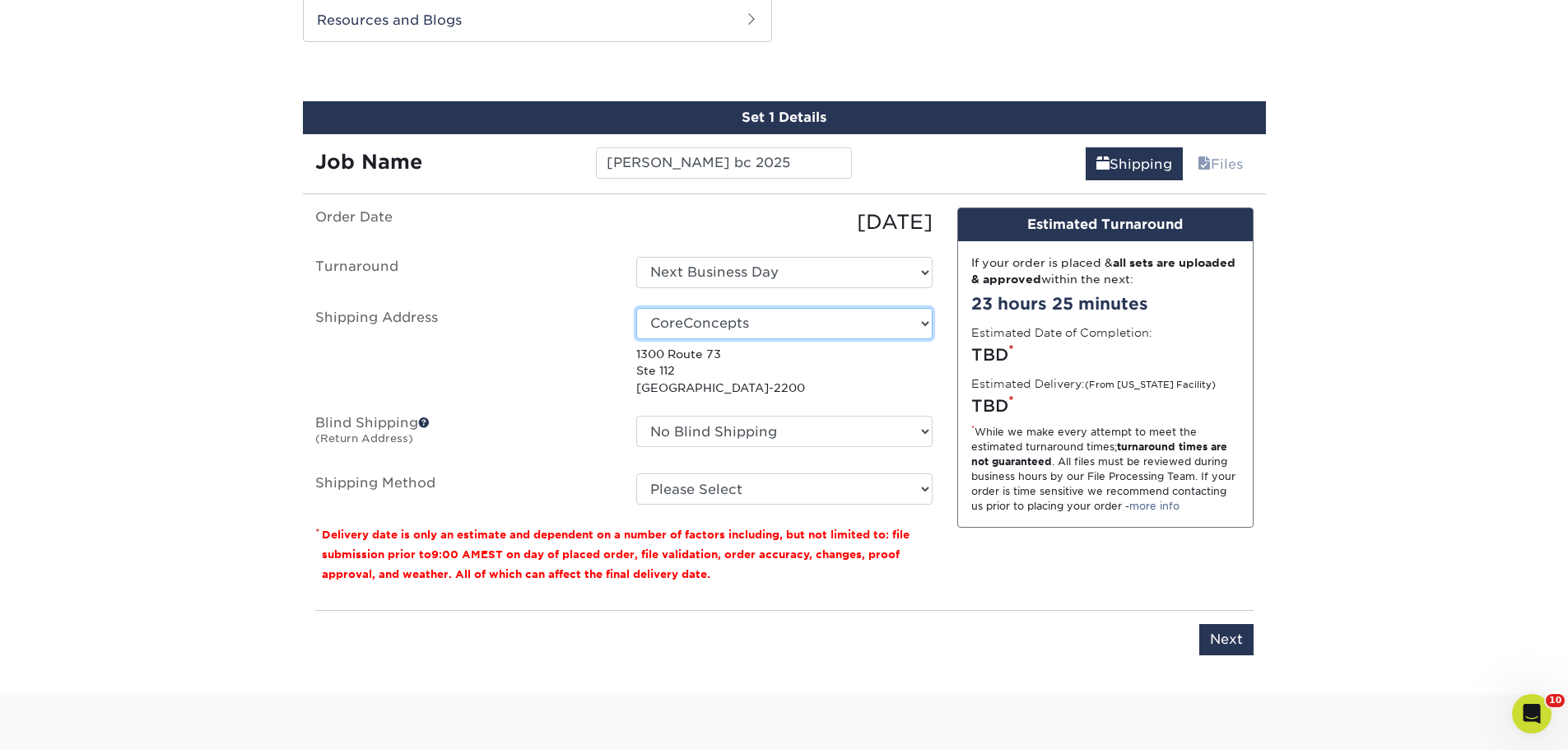
click at [734, 328] on select "Select One Jesse Delgado Erdal" at bounding box center [784, 323] width 296 height 32
select select "241427"
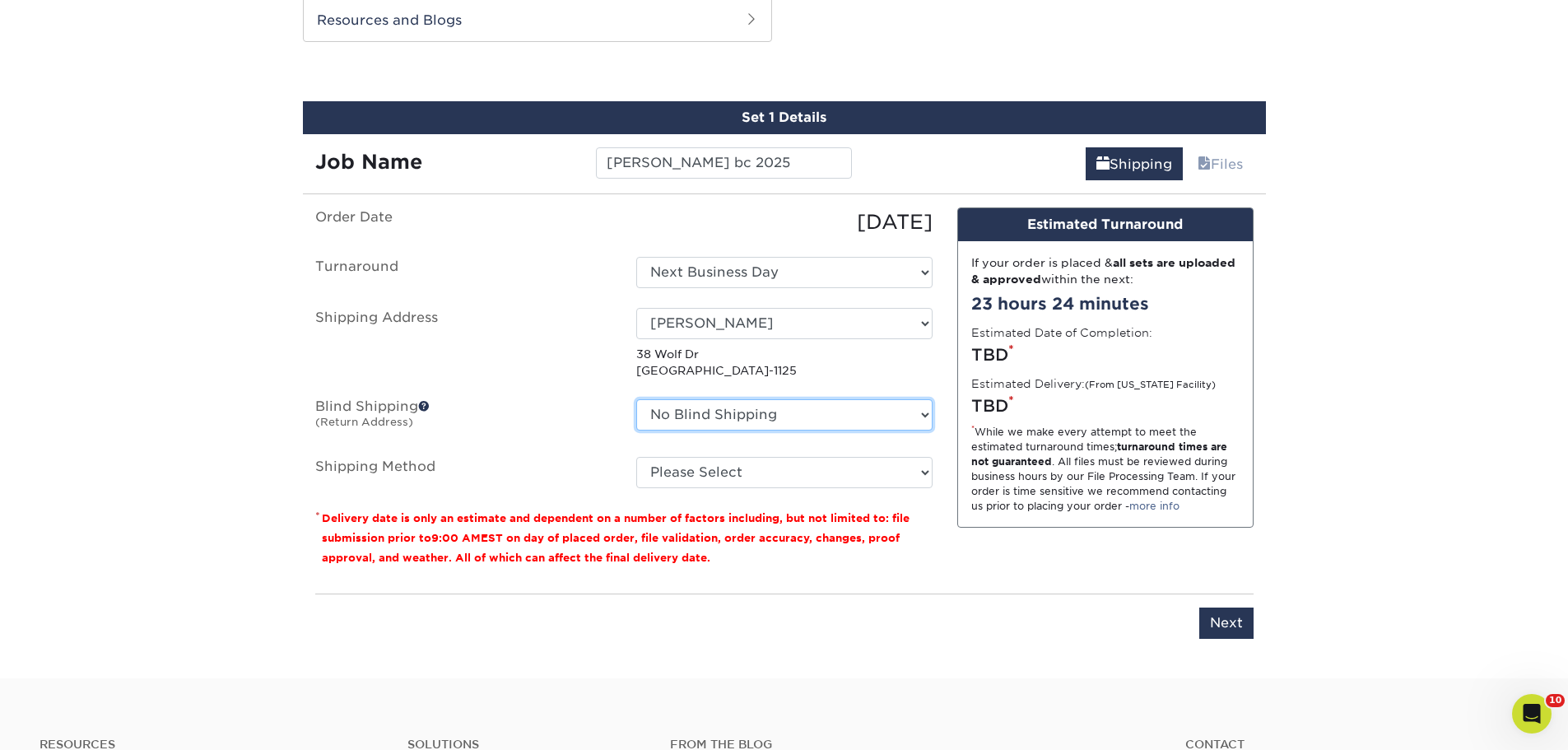
click at [777, 406] on select "No Blind Shipping ln nj Erdal" at bounding box center [784, 415] width 296 height 32
click at [769, 474] on select "Please Select Ground Shipping (+$8.96) 3 Day Shipping Service (+$20.08) 2 Day A…" at bounding box center [784, 473] width 296 height 32
select select "03"
click at [636, 457] on select "Please Select Ground Shipping (+$8.96) 3 Day Shipping Service (+$20.08) 2 Day A…" at bounding box center [784, 473] width 296 height 32
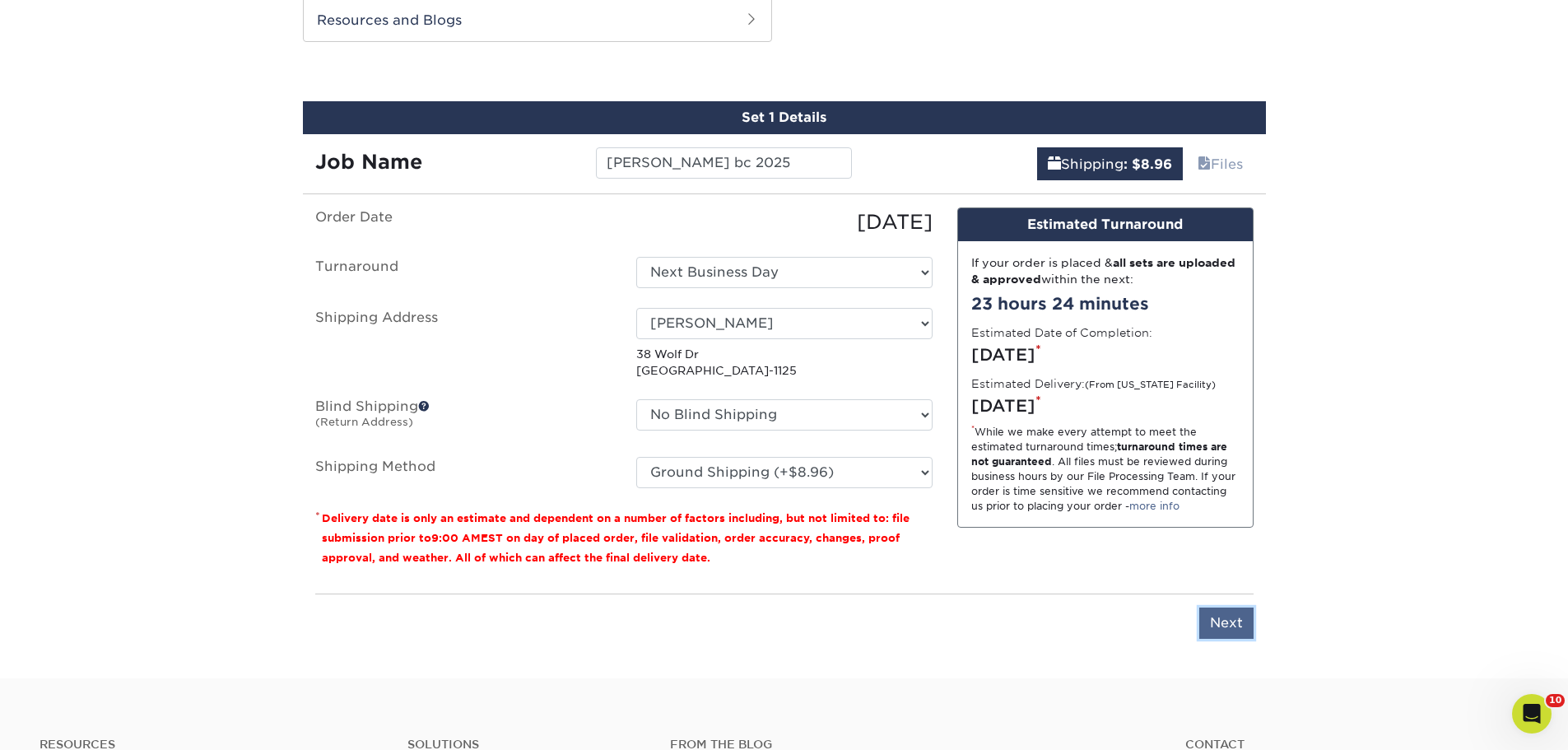
click at [1240, 624] on input "Next" at bounding box center [1226, 623] width 54 height 32
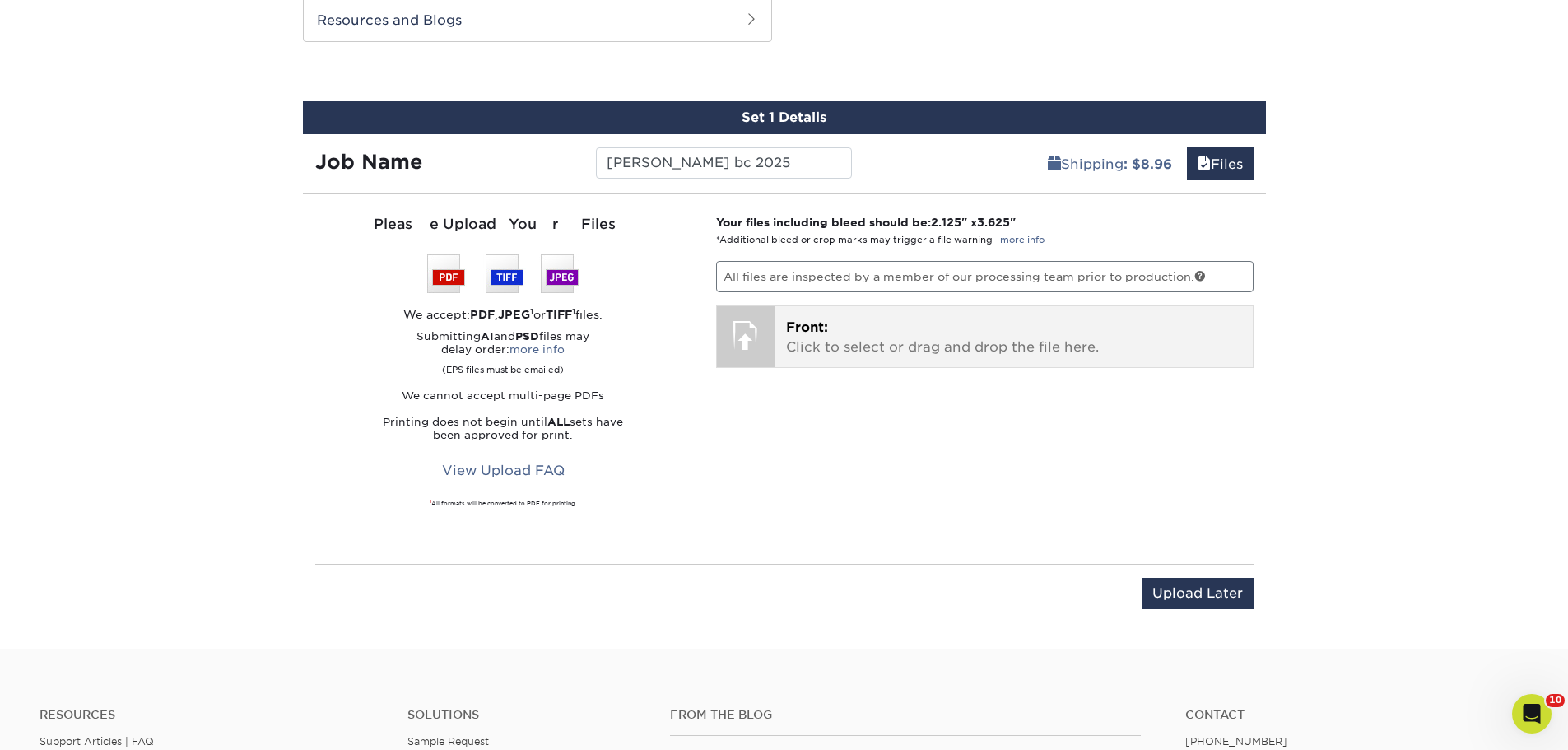
click at [873, 335] on p "Front: Click to select or drag and drop the file here." at bounding box center [1013, 337] width 455 height 39
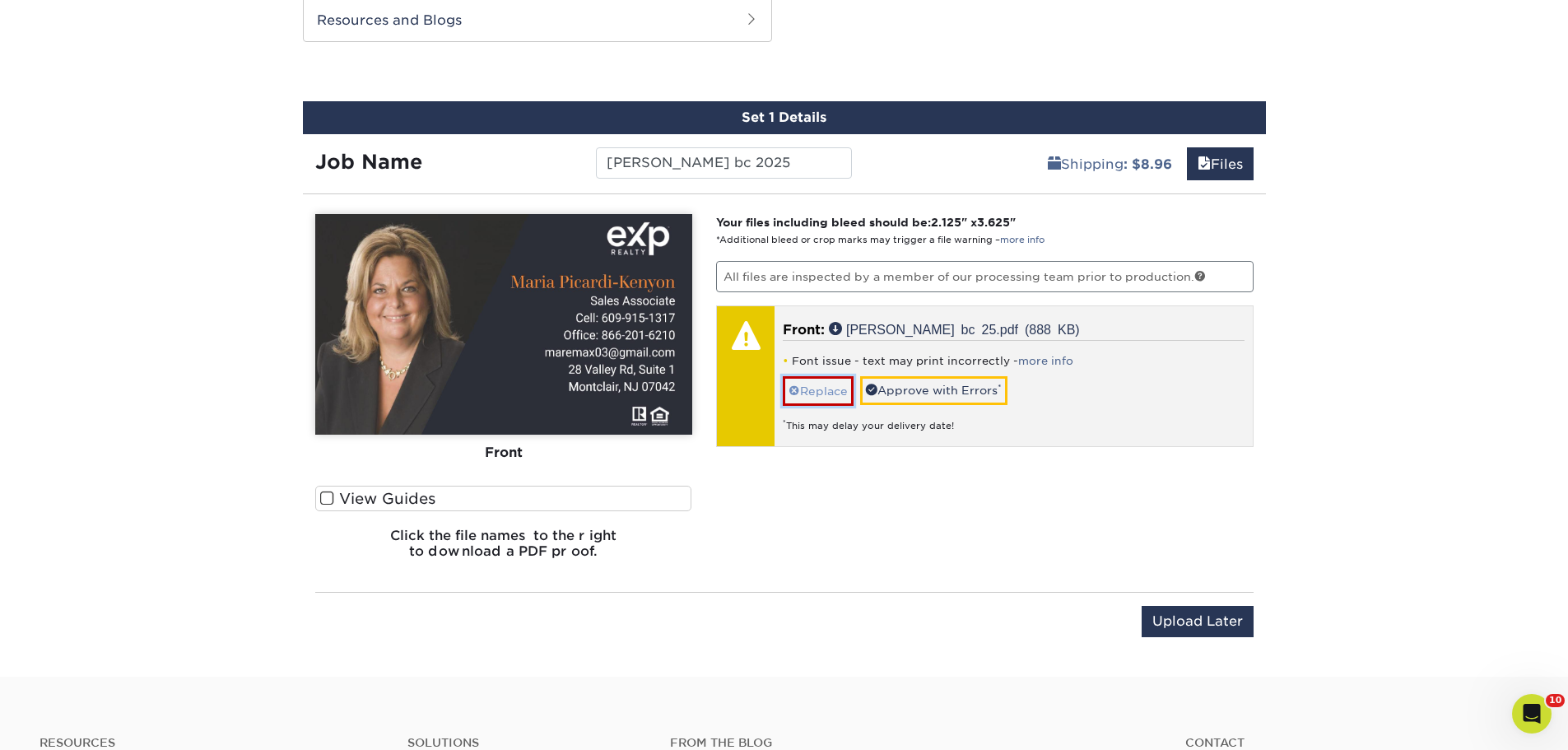
click at [823, 389] on link "Replace" at bounding box center [818, 390] width 71 height 29
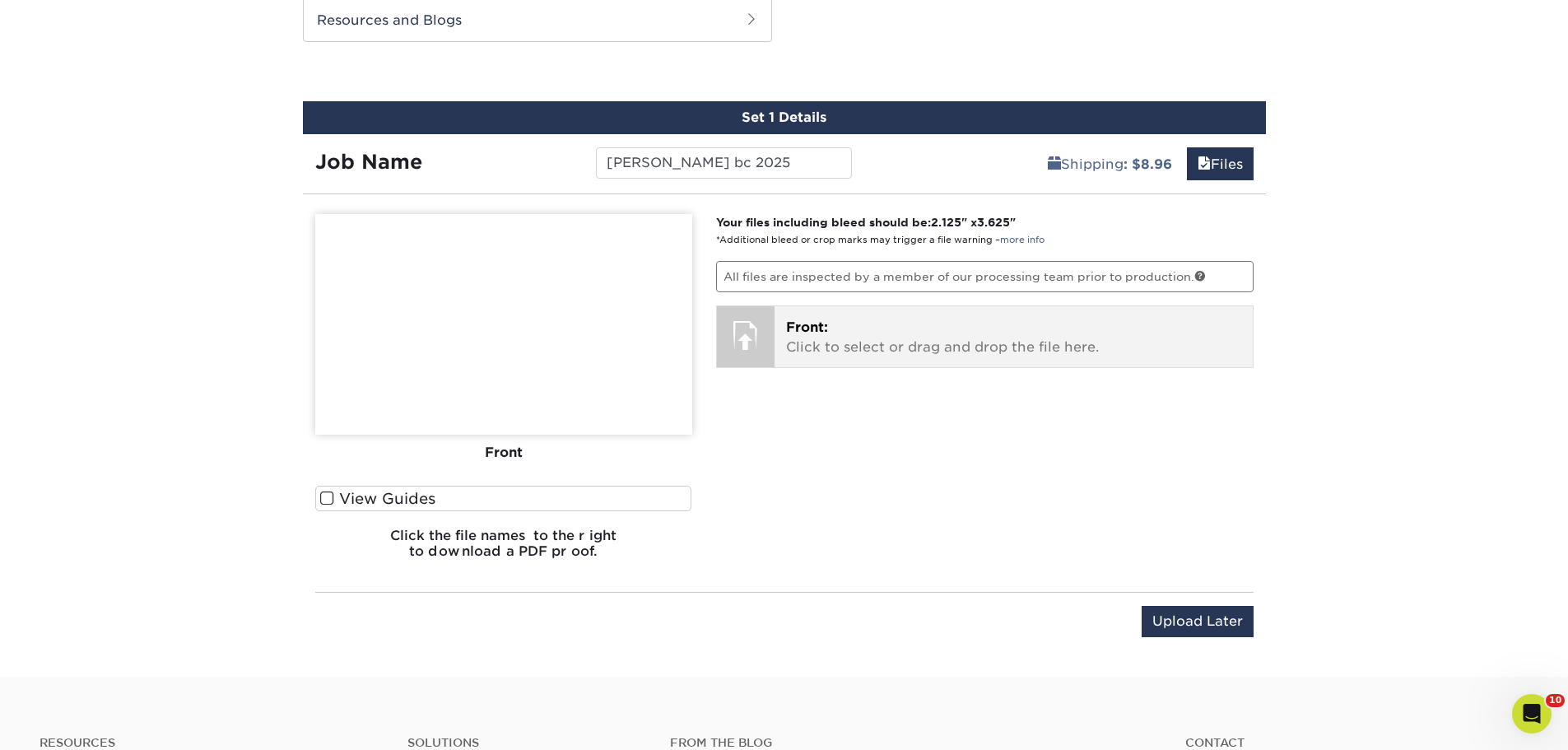
click at [811, 336] on p "Front: Click to select or drag and drop the file here." at bounding box center [1013, 337] width 455 height 39
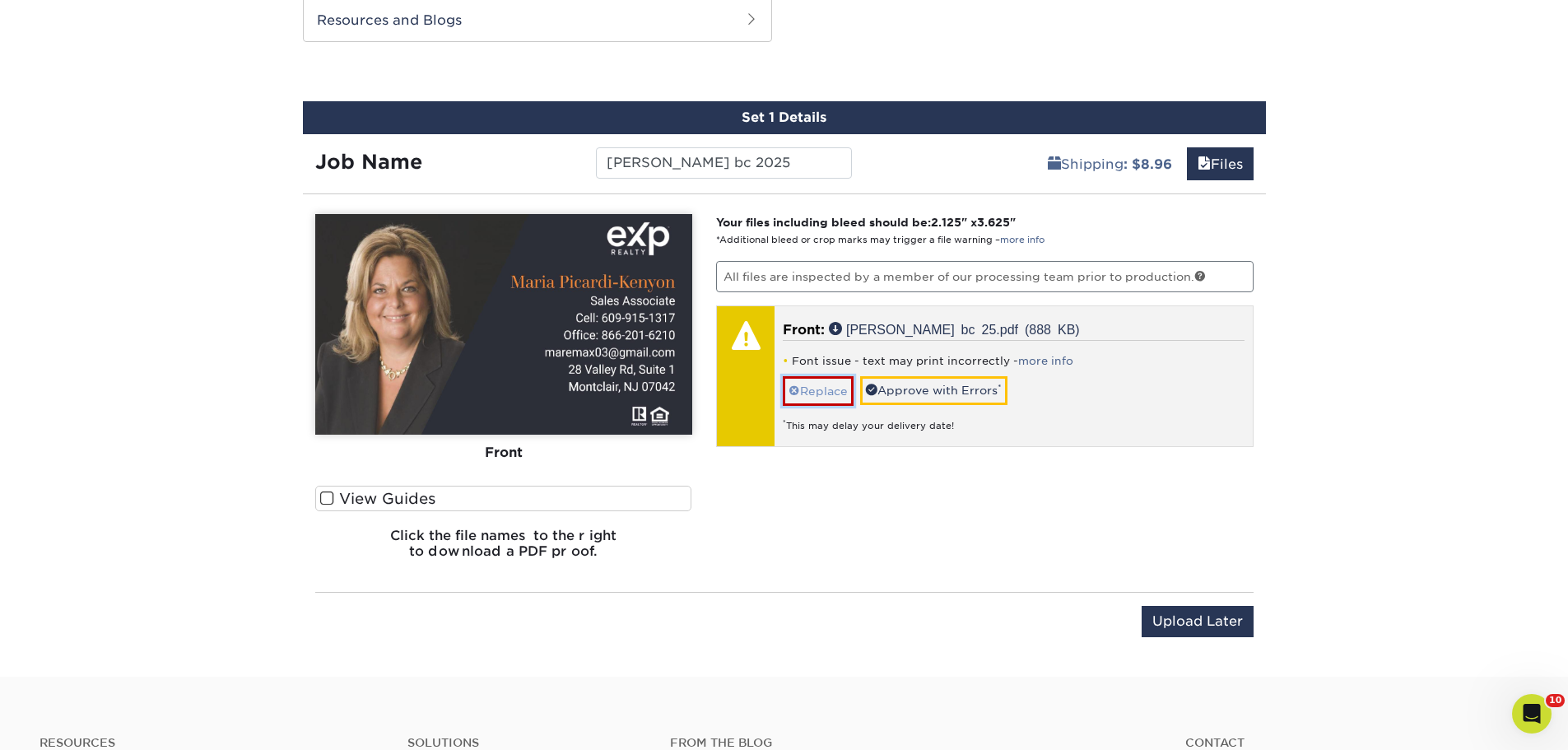
click at [799, 391] on span at bounding box center [795, 391] width 11 height 13
click at [1195, 394] on div "Font issue - text may print incorrectly - more info Replace Approve with Errors…" at bounding box center [1013, 386] width 462 height 92
click at [837, 388] on link "Replace" at bounding box center [818, 390] width 71 height 29
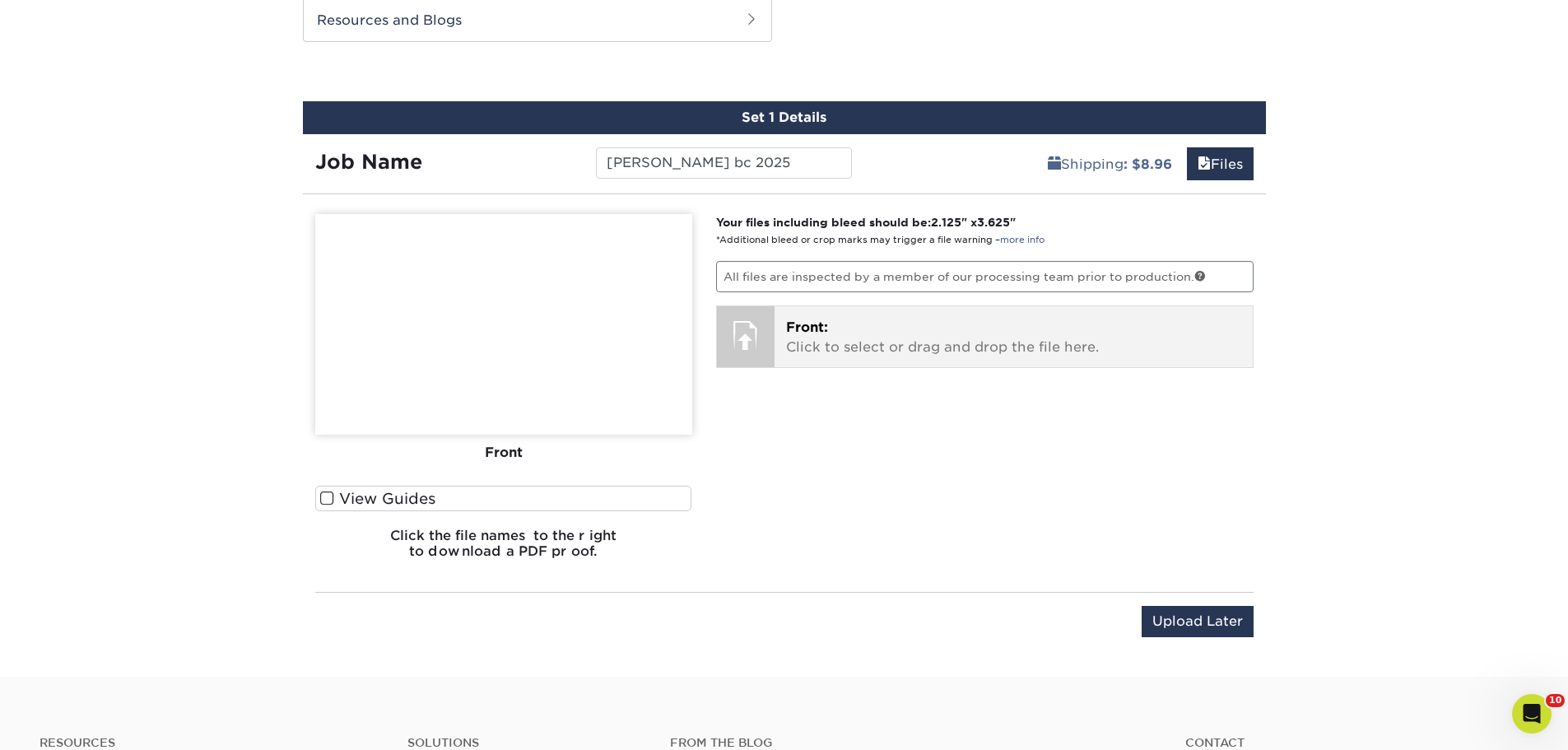
click at [808, 325] on span "Front:" at bounding box center [807, 327] width 42 height 15
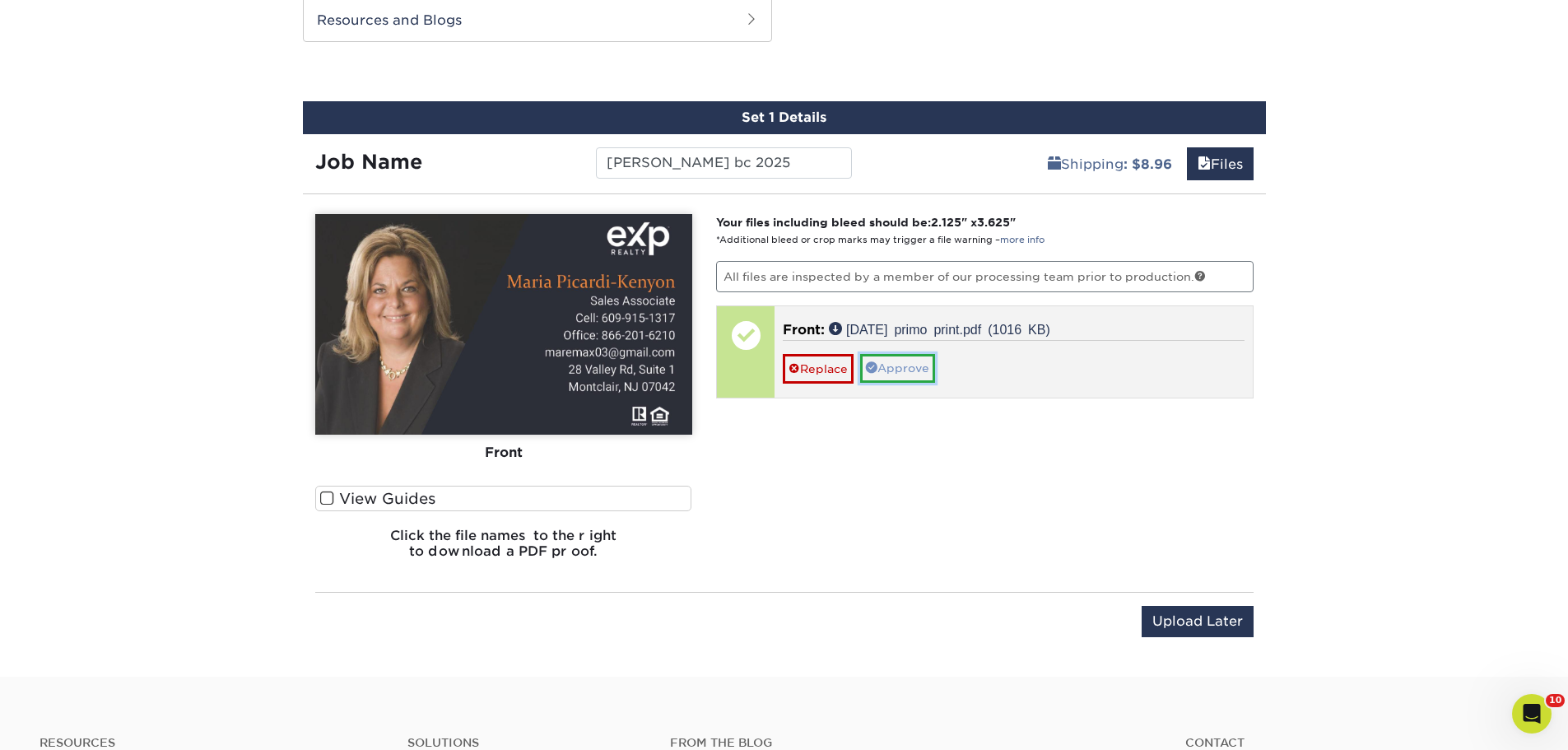
click at [898, 366] on link "Approve" at bounding box center [898, 367] width 75 height 28
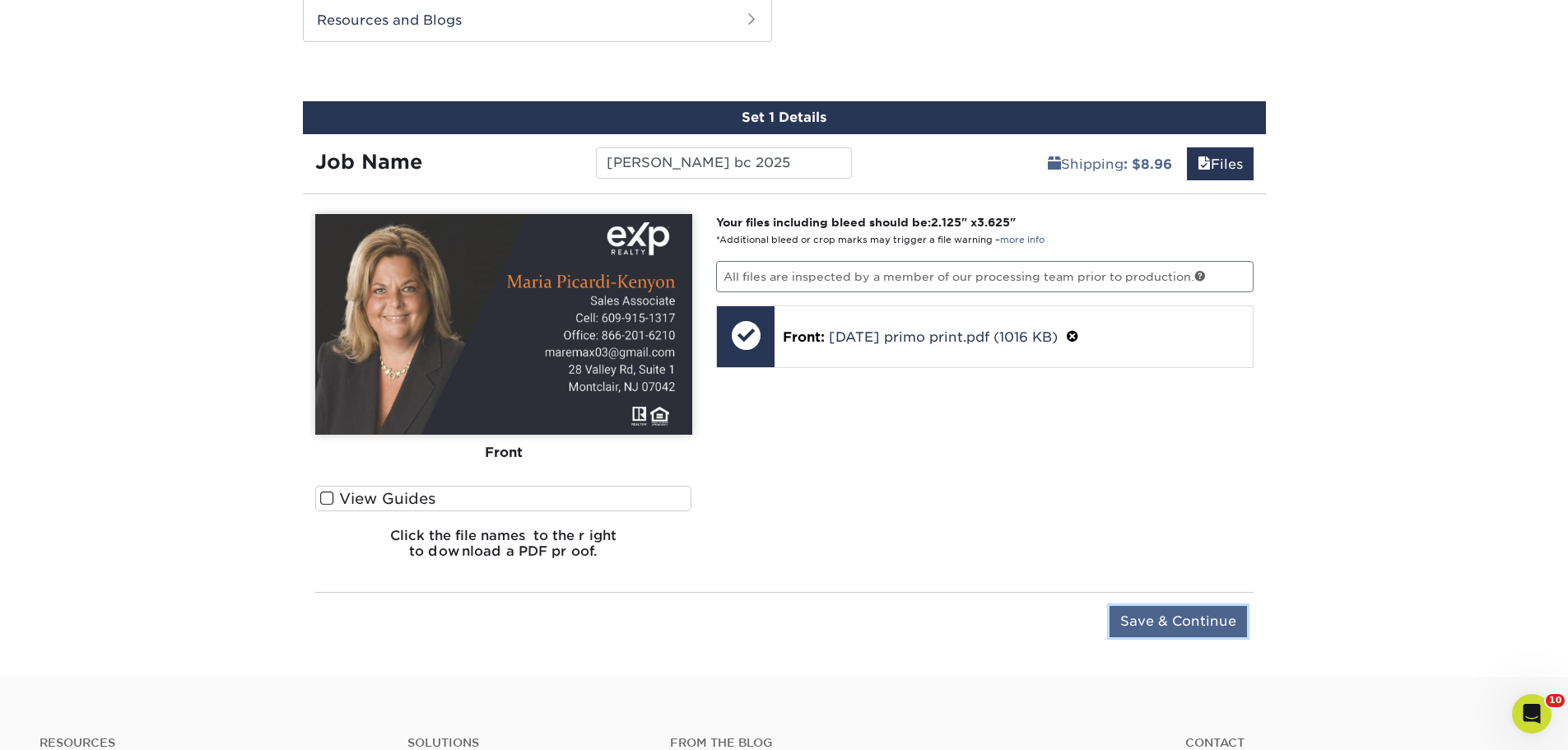
click at [1133, 613] on input "Save & Continue" at bounding box center [1178, 622] width 138 height 32
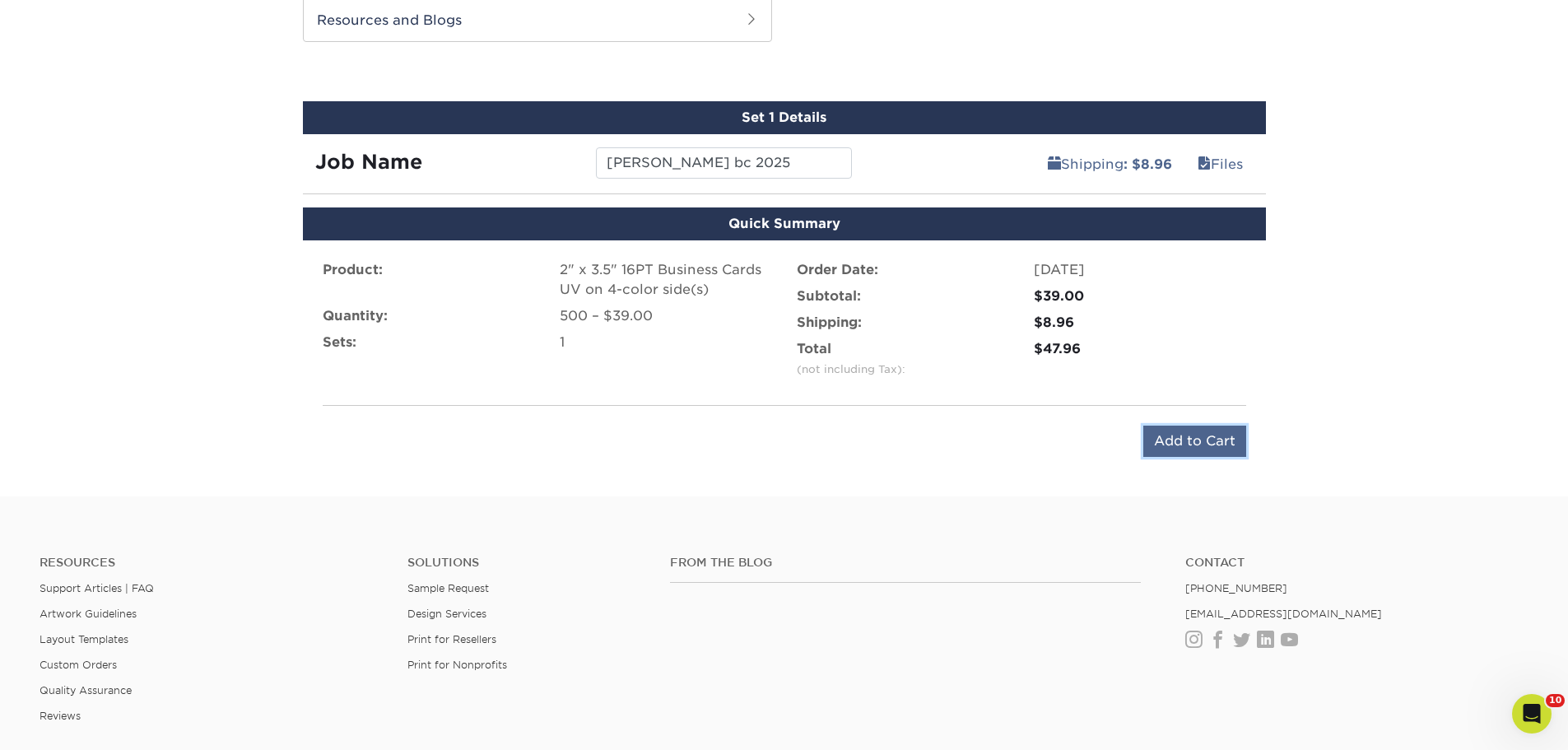
click at [1166, 440] on input "Add to Cart" at bounding box center [1195, 441] width 103 height 32
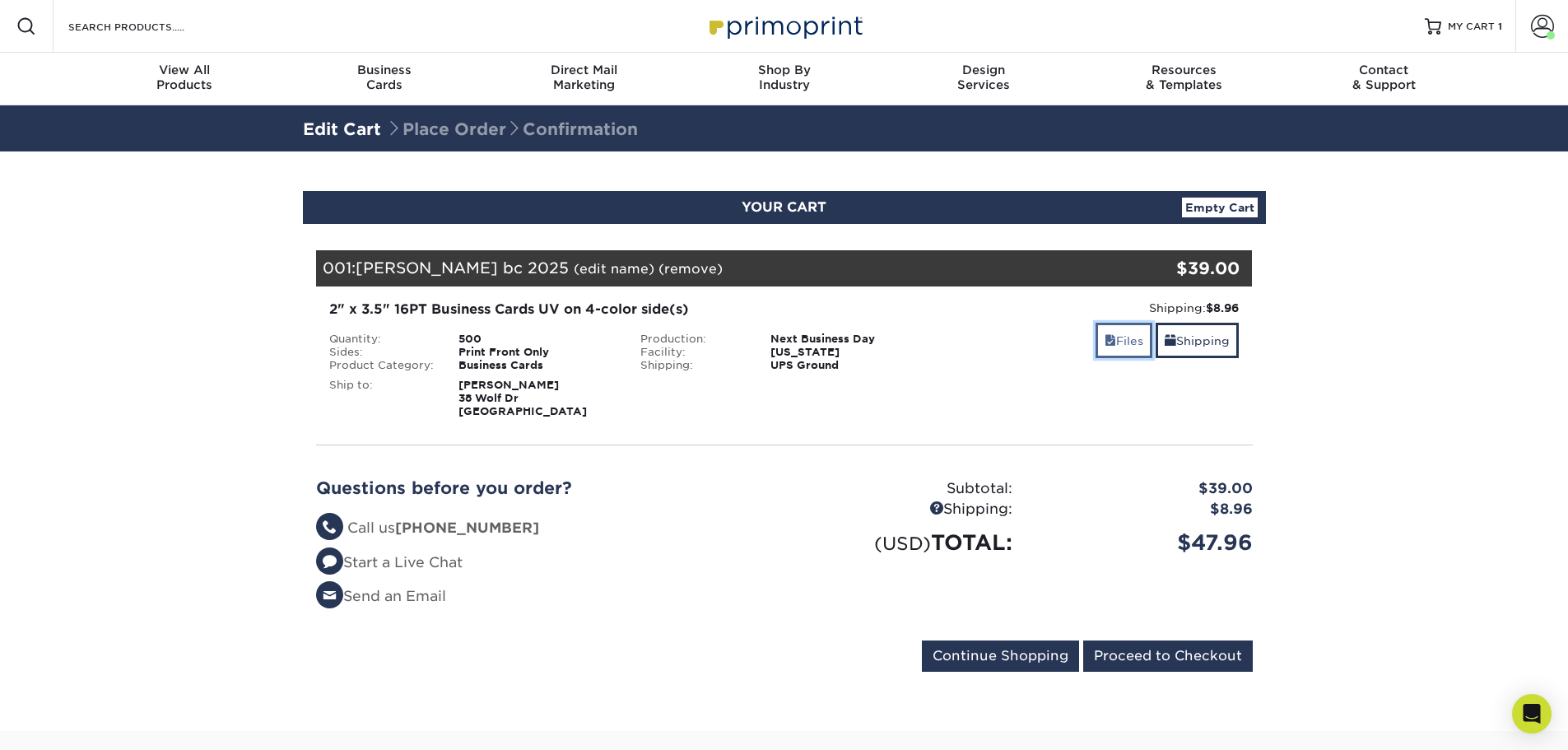
click at [1125, 345] on link "Files" at bounding box center [1123, 340] width 56 height 35
